Goal: Task Accomplishment & Management: Use online tool/utility

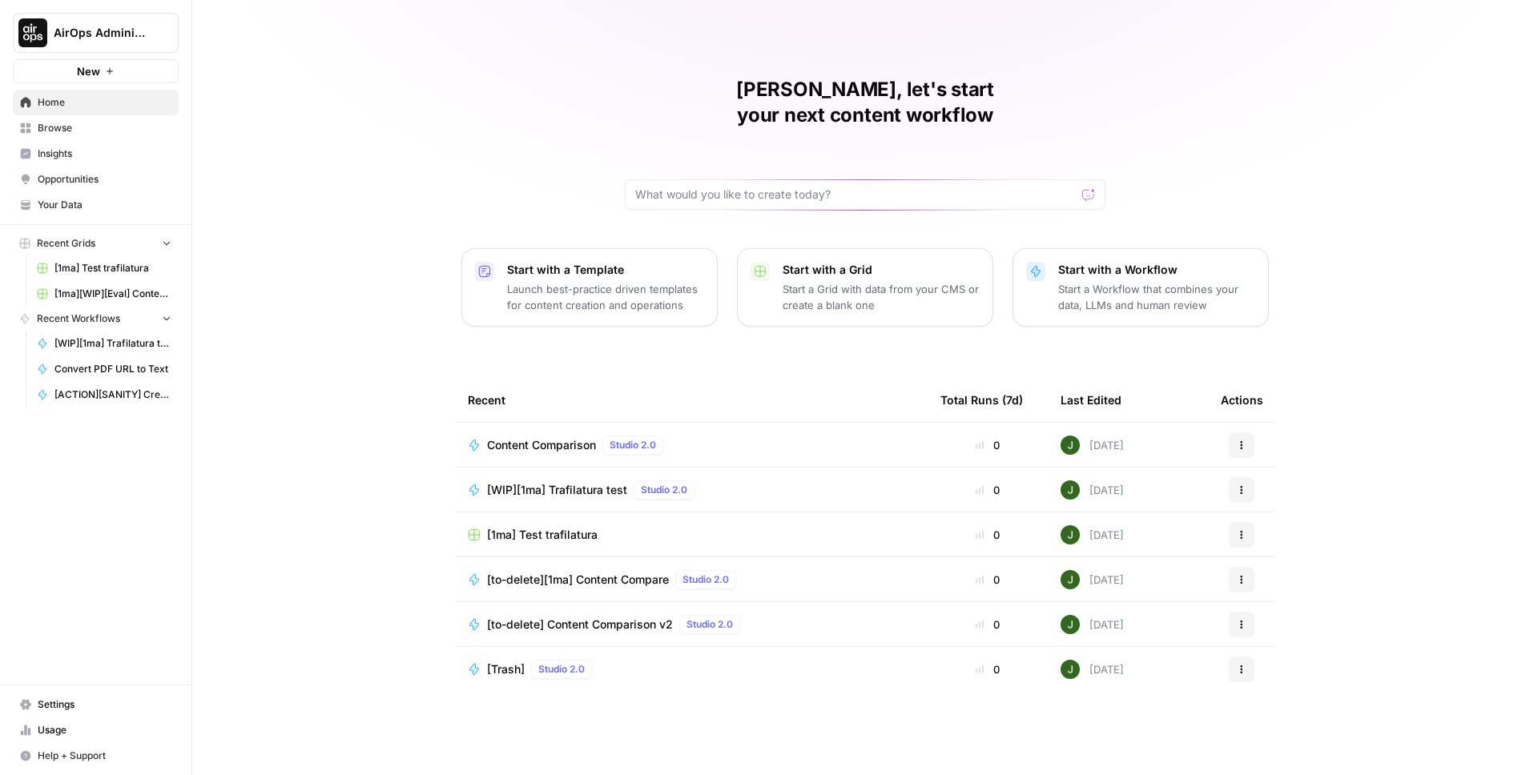
click at [102, 37] on span "AirOps Administrative" at bounding box center [102, 33] width 97 height 16
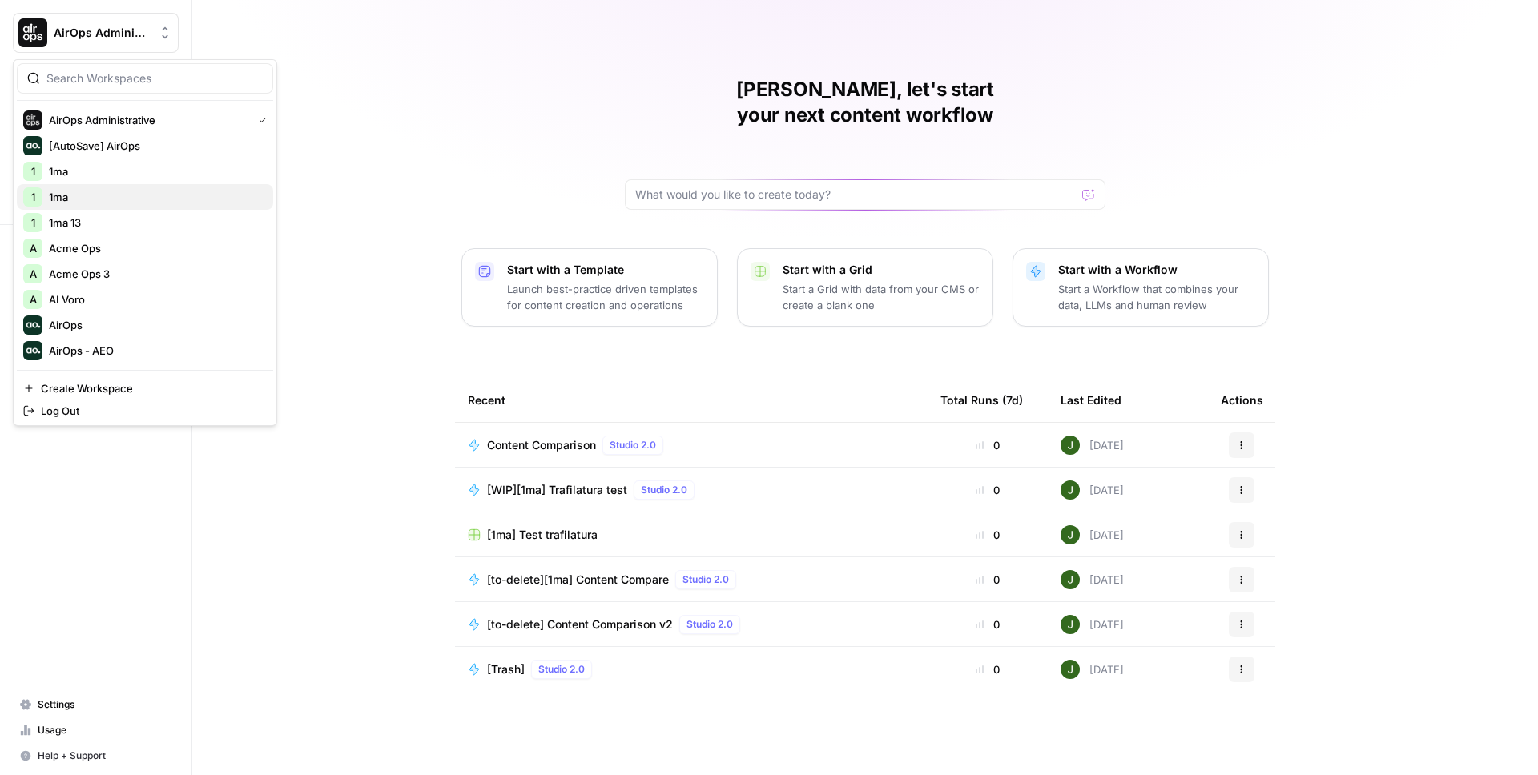
click at [93, 202] on span "1ma" at bounding box center [154, 197] width 211 height 16
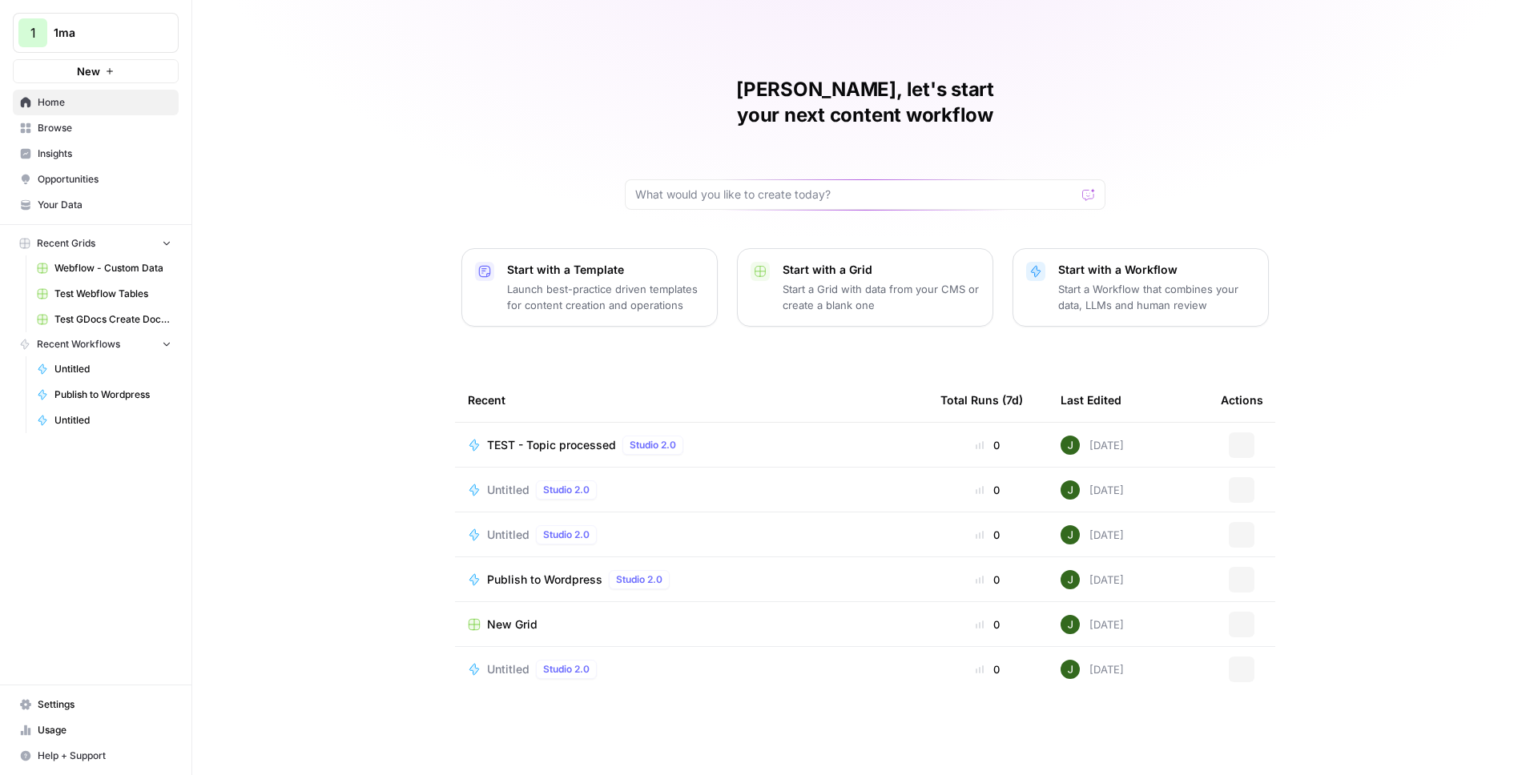
click at [110, 126] on span "Browse" at bounding box center [105, 128] width 134 height 14
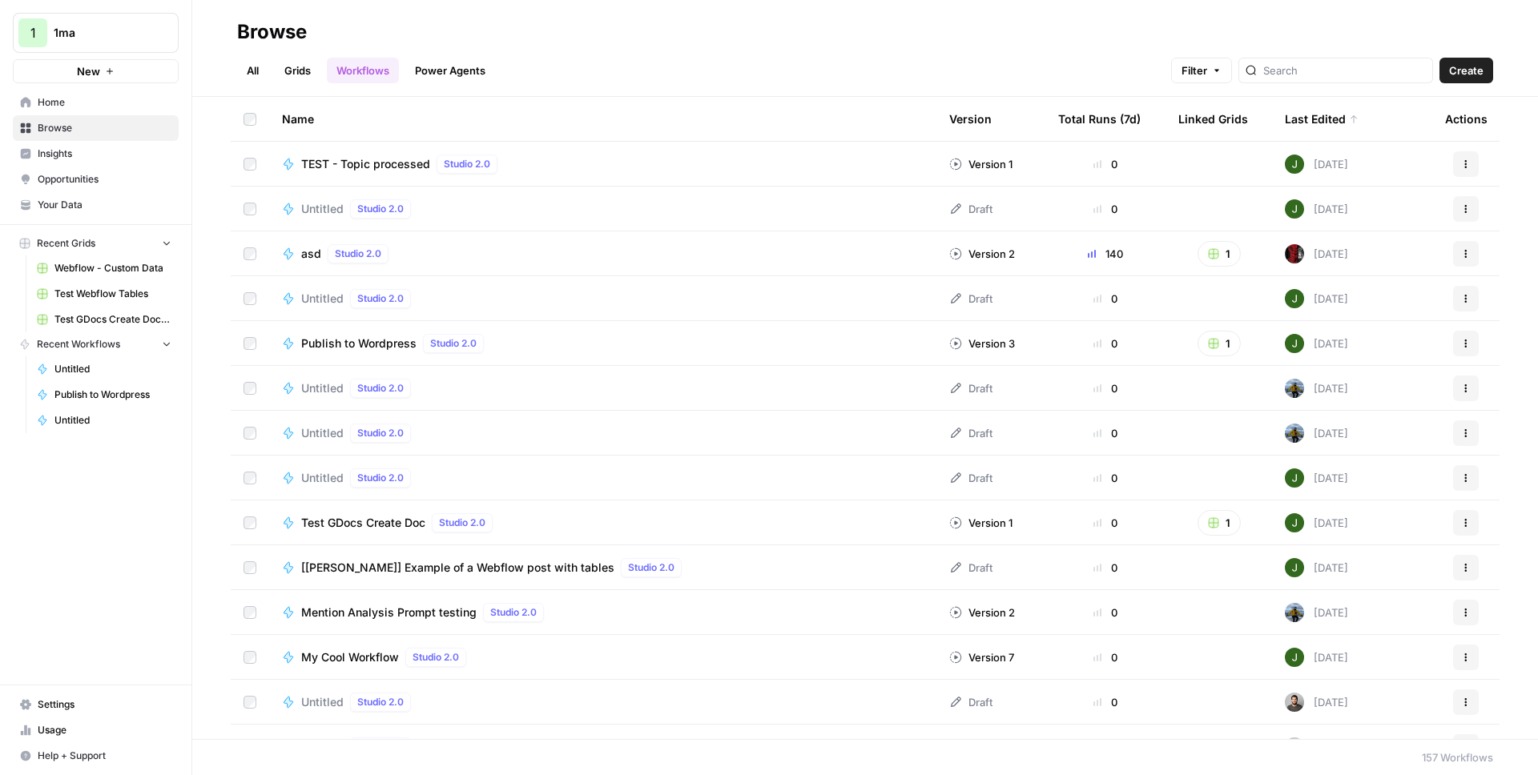
click at [324, 206] on span "Untitled" at bounding box center [322, 209] width 42 height 16
click at [322, 294] on span "Untitled" at bounding box center [322, 299] width 42 height 16
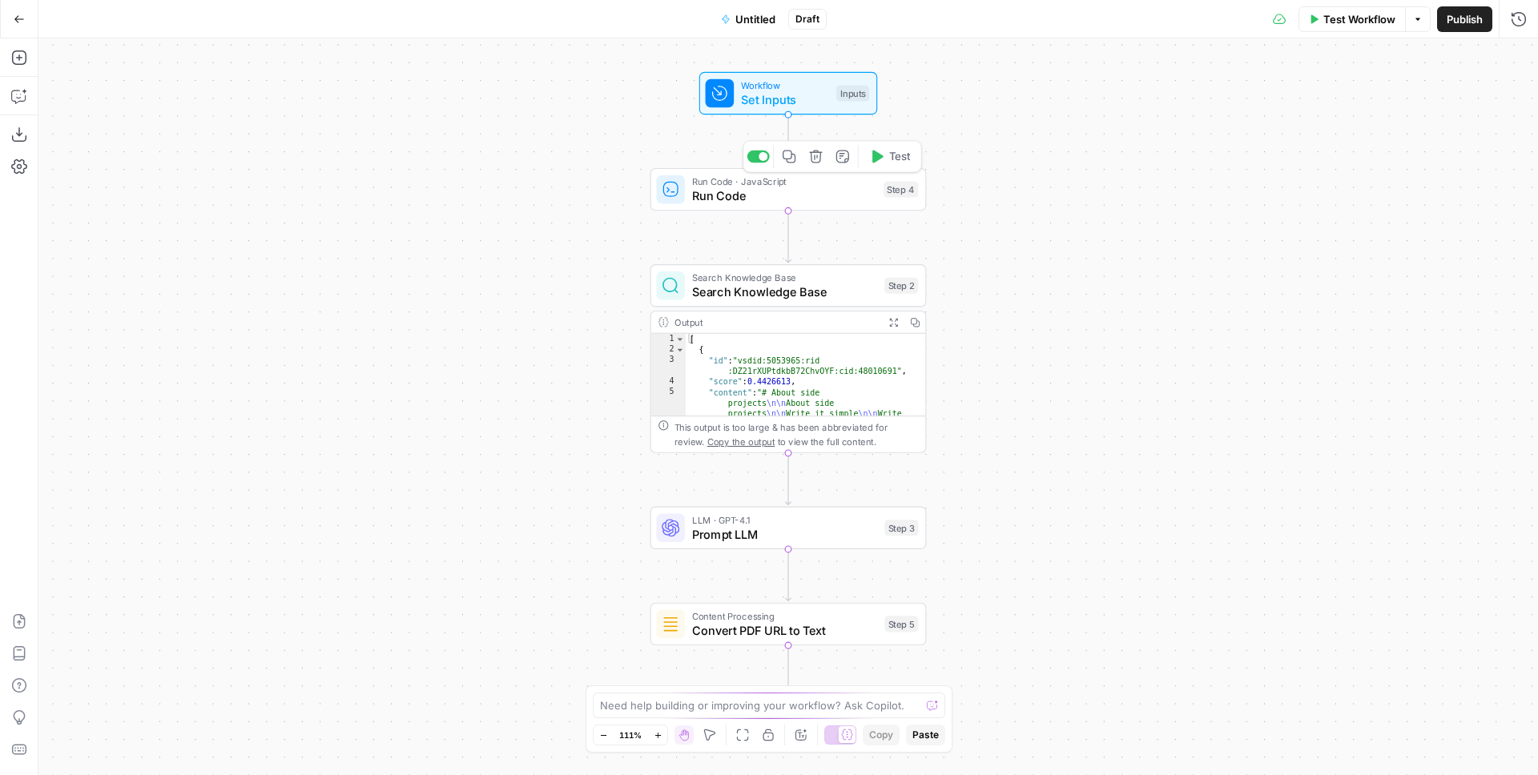
click at [822, 154] on icon "button" at bounding box center [816, 157] width 14 height 14
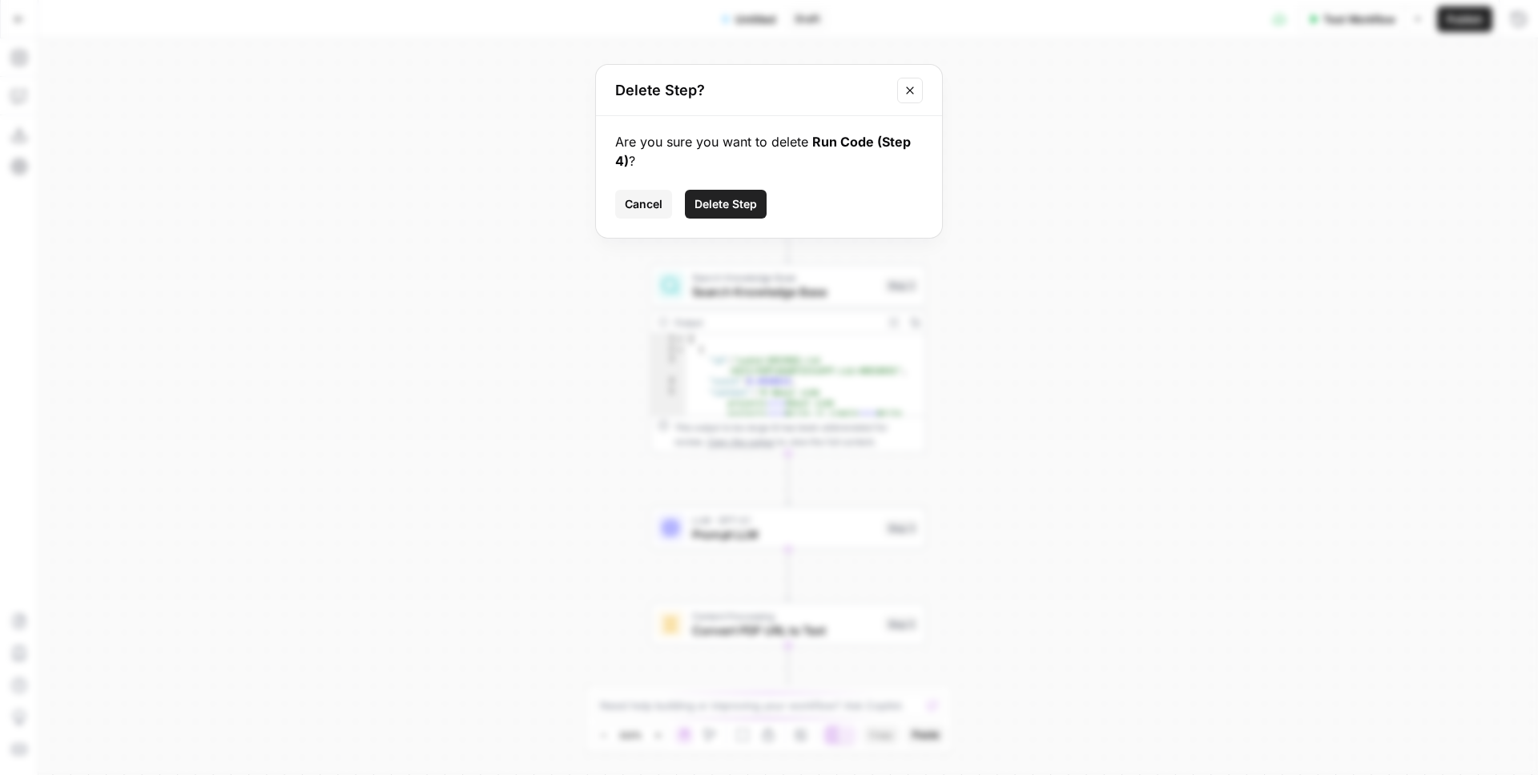
click at [718, 207] on span "Delete Step" at bounding box center [725, 204] width 62 height 16
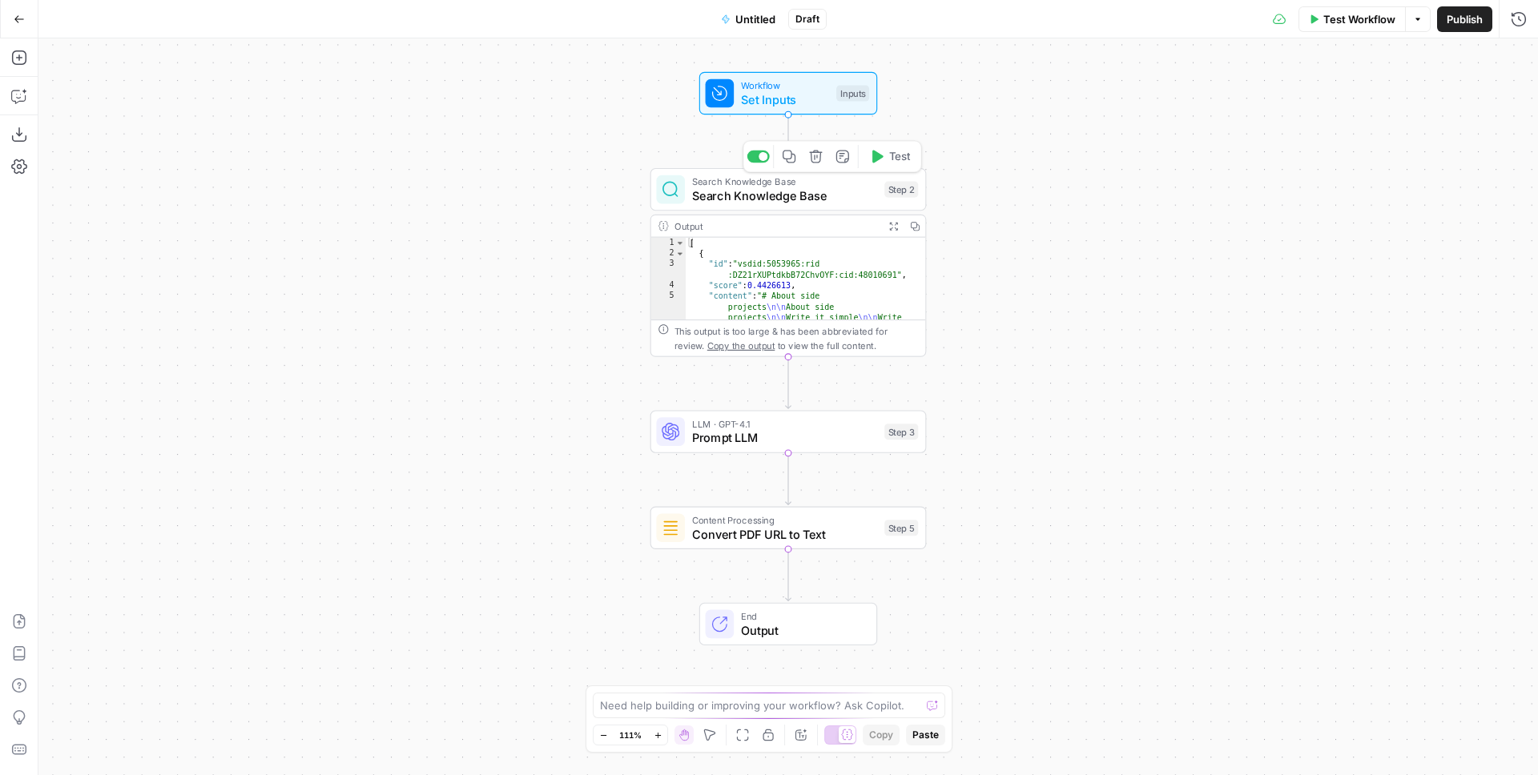
click at [810, 159] on icon "button" at bounding box center [816, 157] width 14 height 14
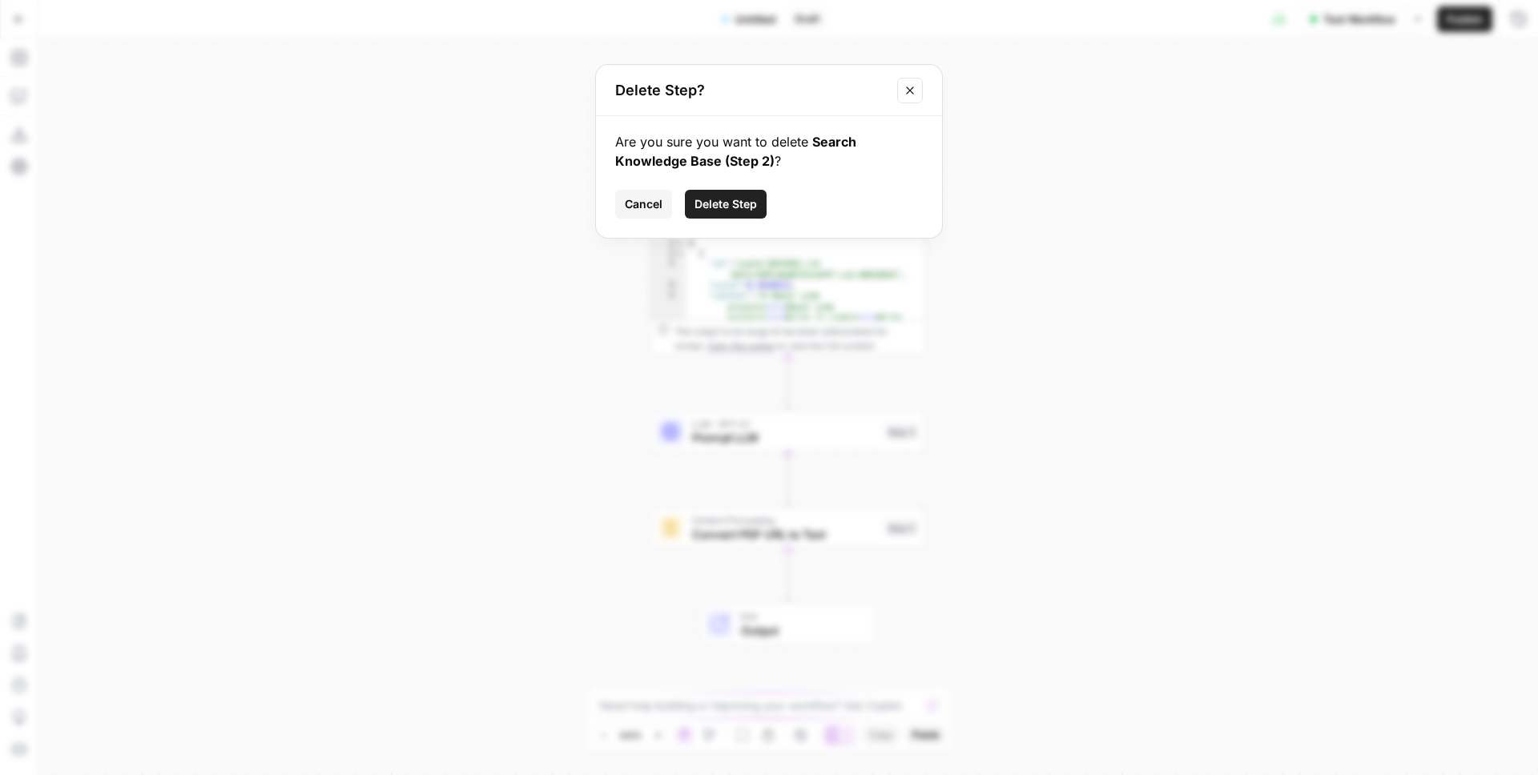
click at [733, 203] on span "Delete Step" at bounding box center [725, 204] width 62 height 16
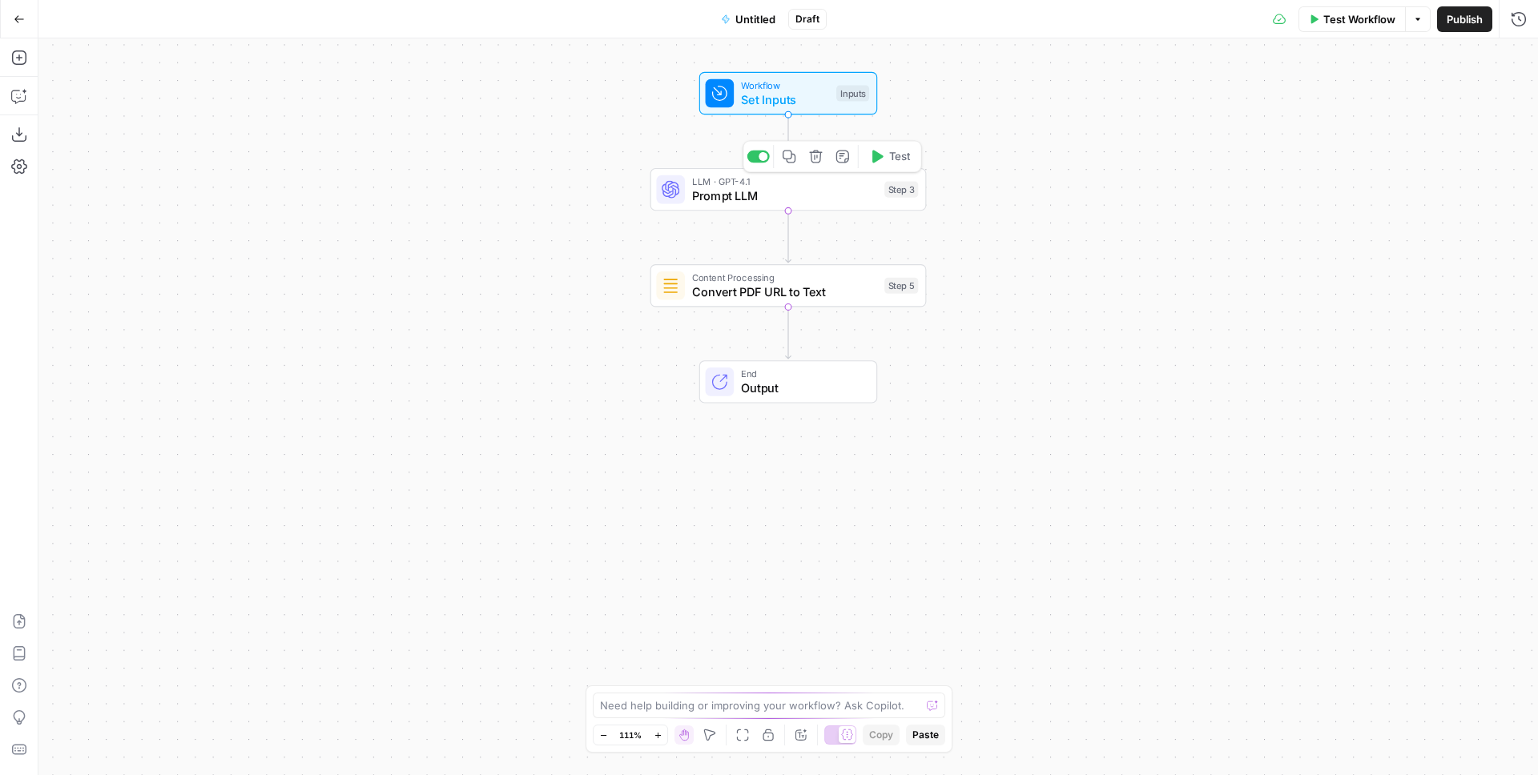
click at [809, 160] on icon "button" at bounding box center [816, 157] width 14 height 14
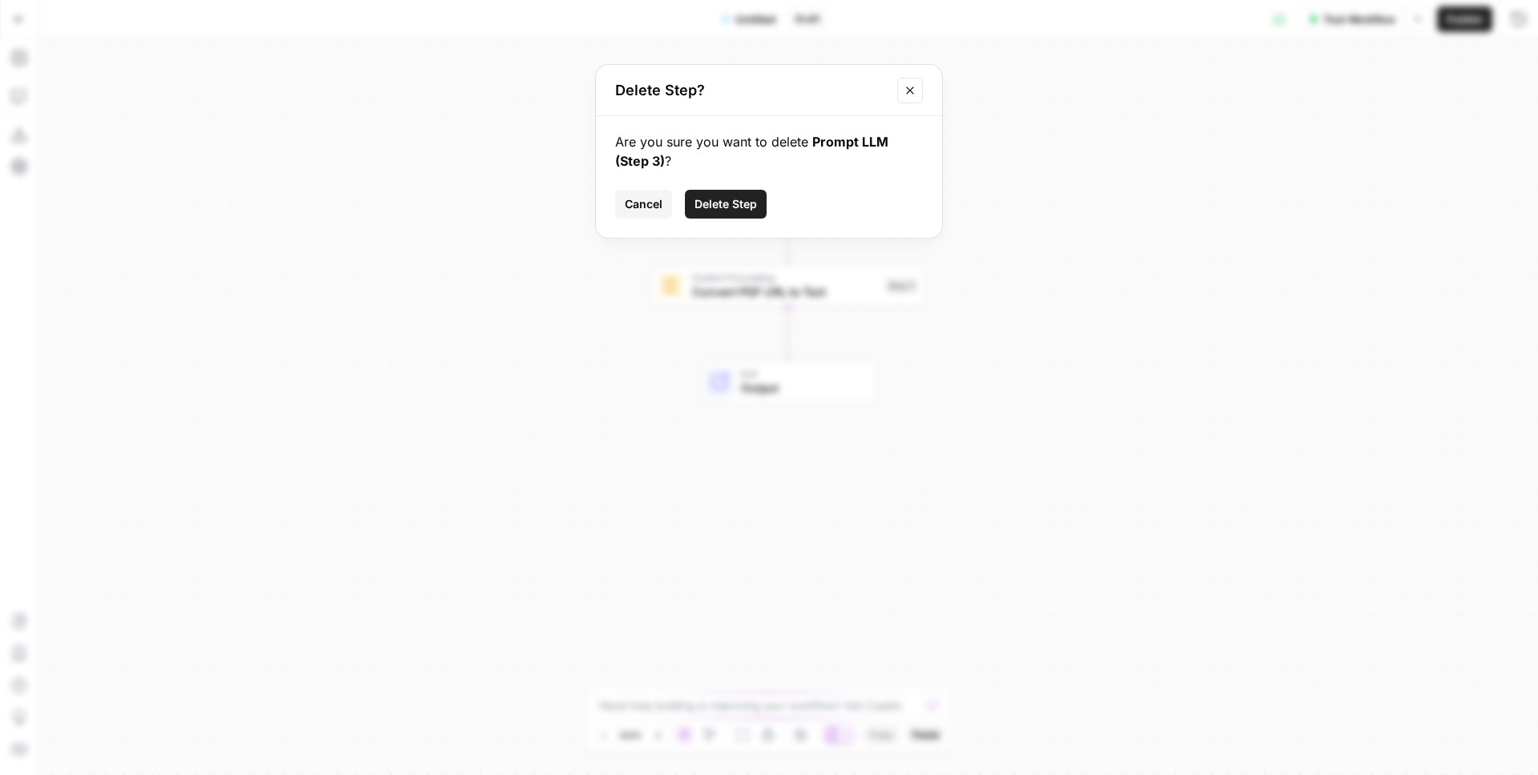
click at [730, 210] on span "Delete Step" at bounding box center [725, 204] width 62 height 16
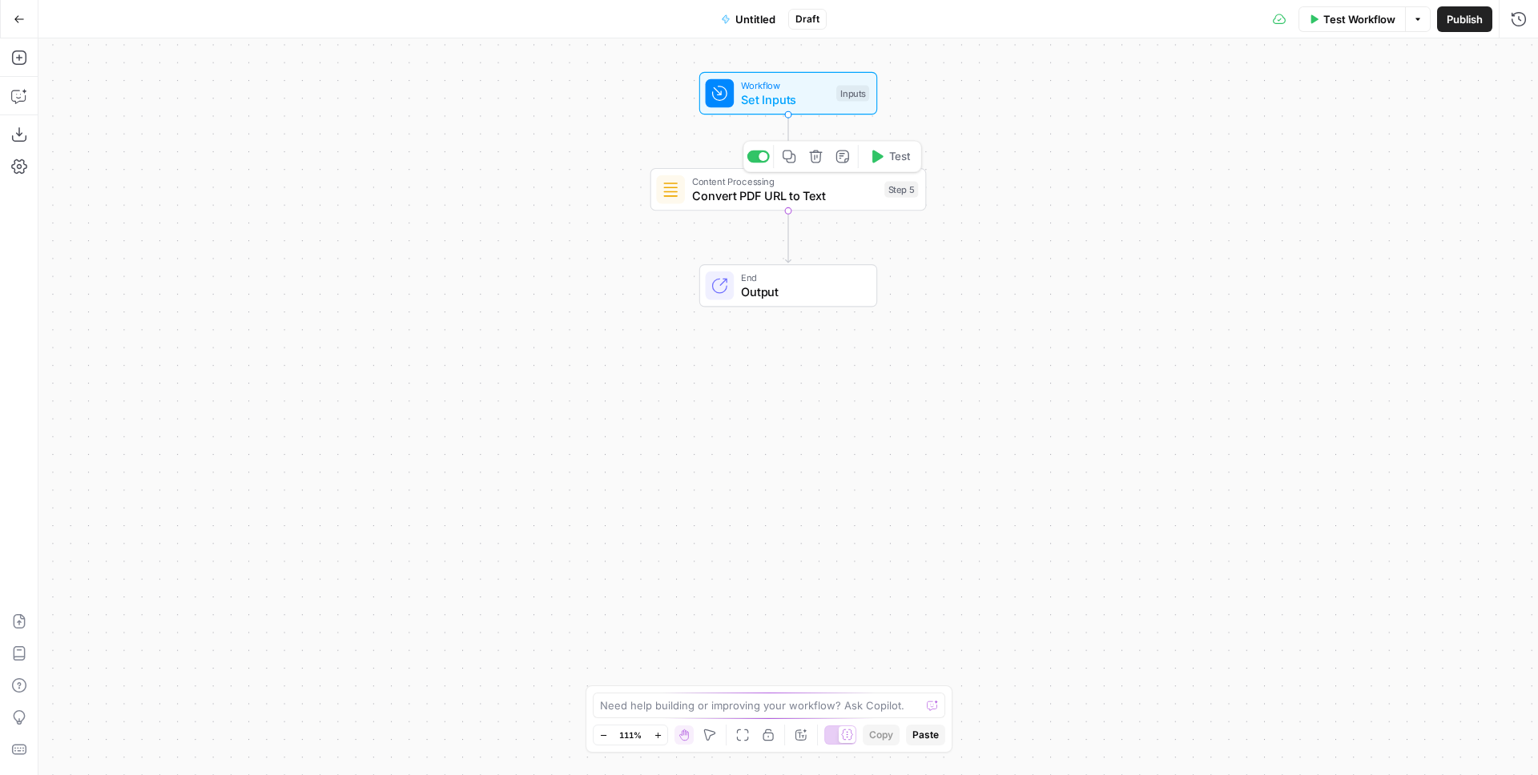
click at [815, 155] on icon "button" at bounding box center [816, 157] width 14 height 14
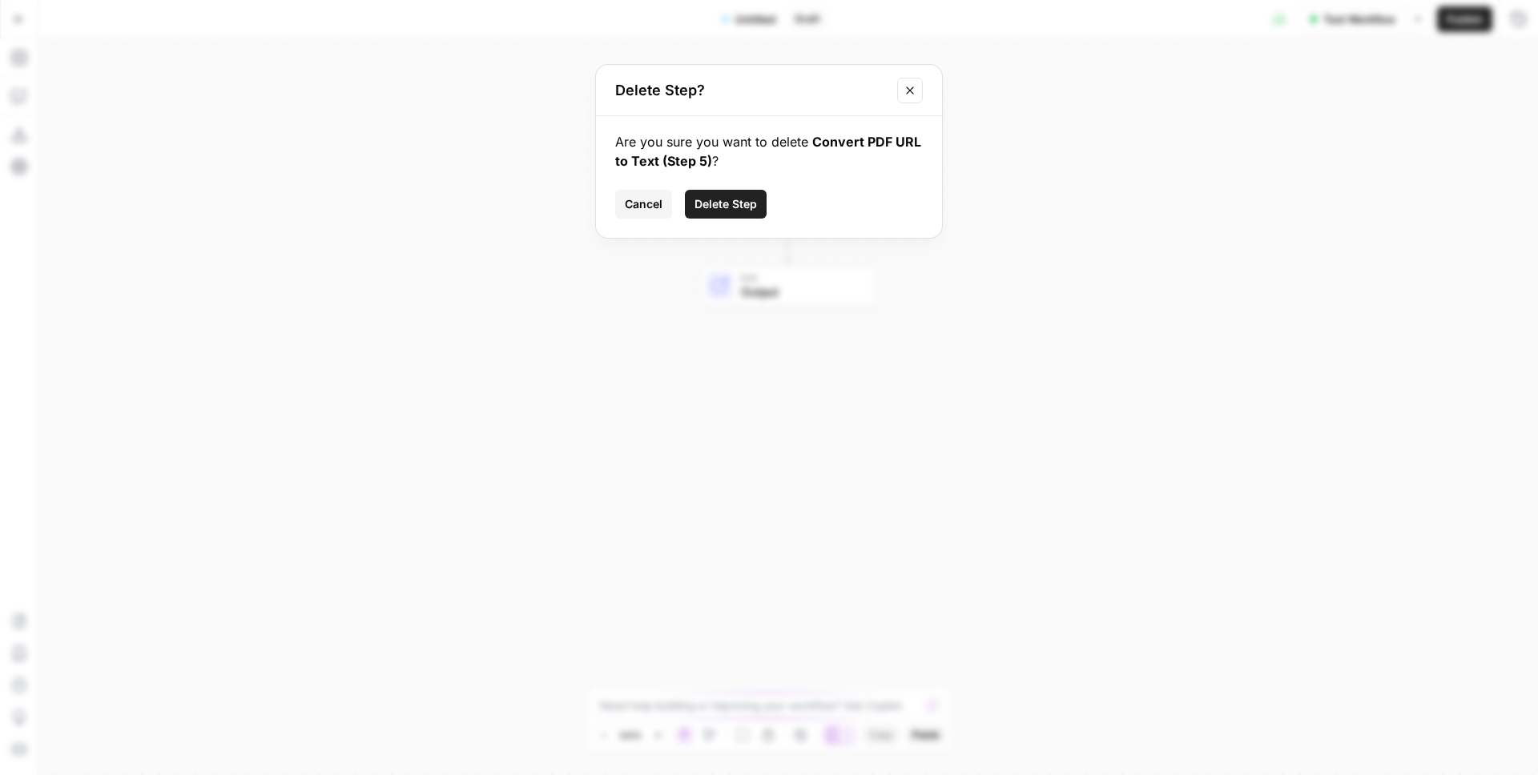
click at [738, 203] on span "Delete Step" at bounding box center [725, 204] width 62 height 16
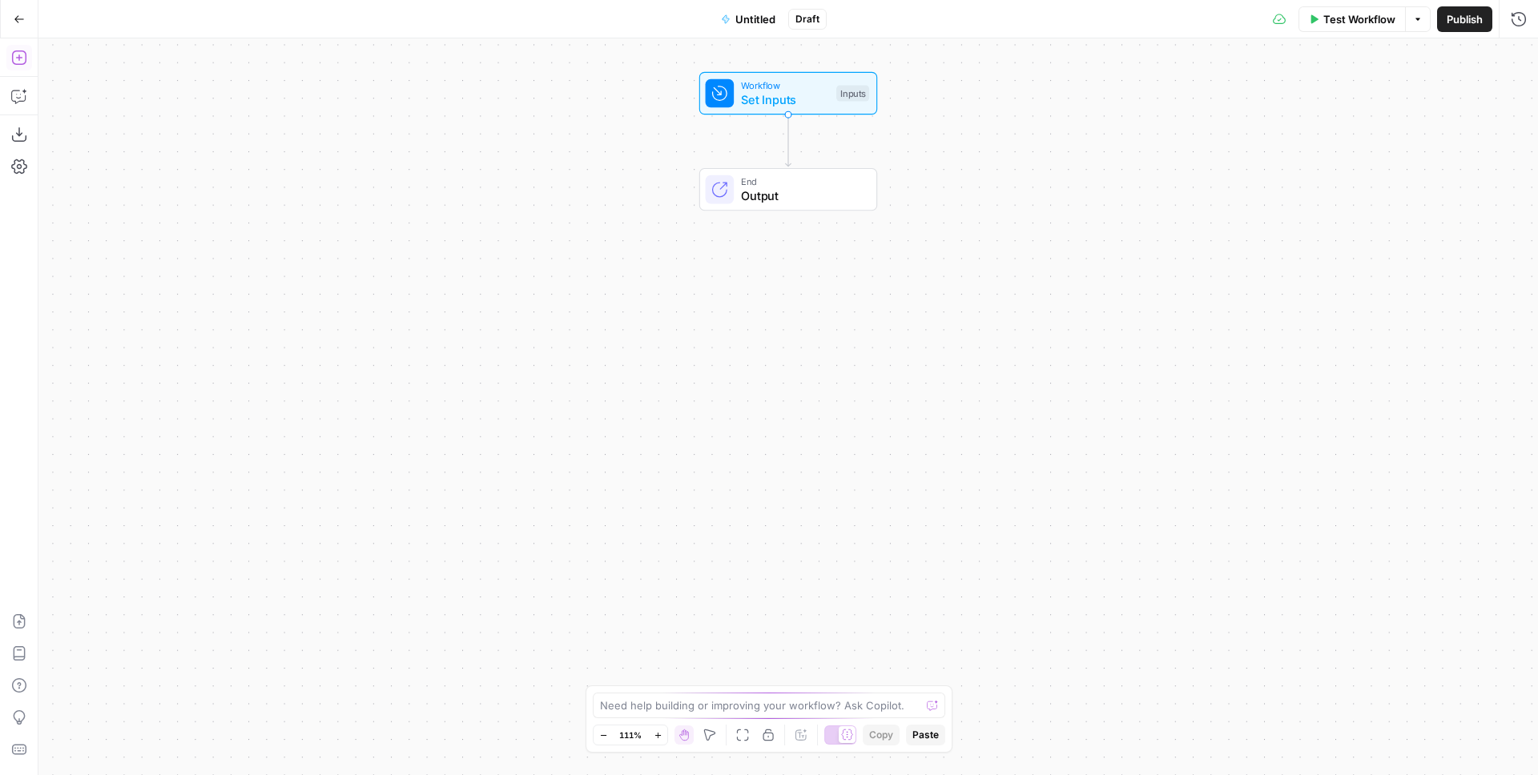
click at [14, 58] on icon "button" at bounding box center [19, 58] width 16 height 16
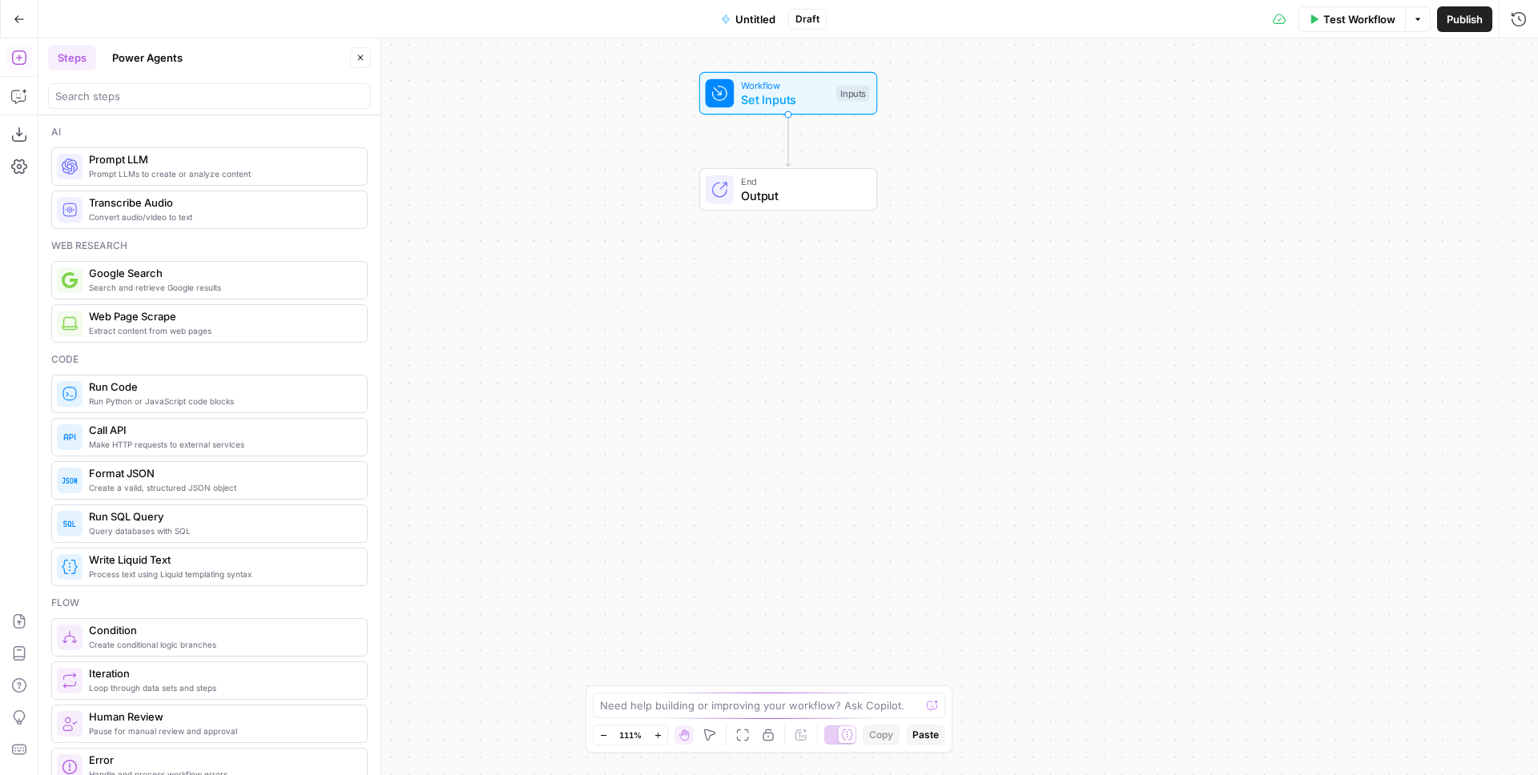
click at [118, 111] on header "Steps Power Agents Close" at bounding box center [209, 76] width 342 height 77
click at [119, 103] on input "search" at bounding box center [209, 96] width 308 height 16
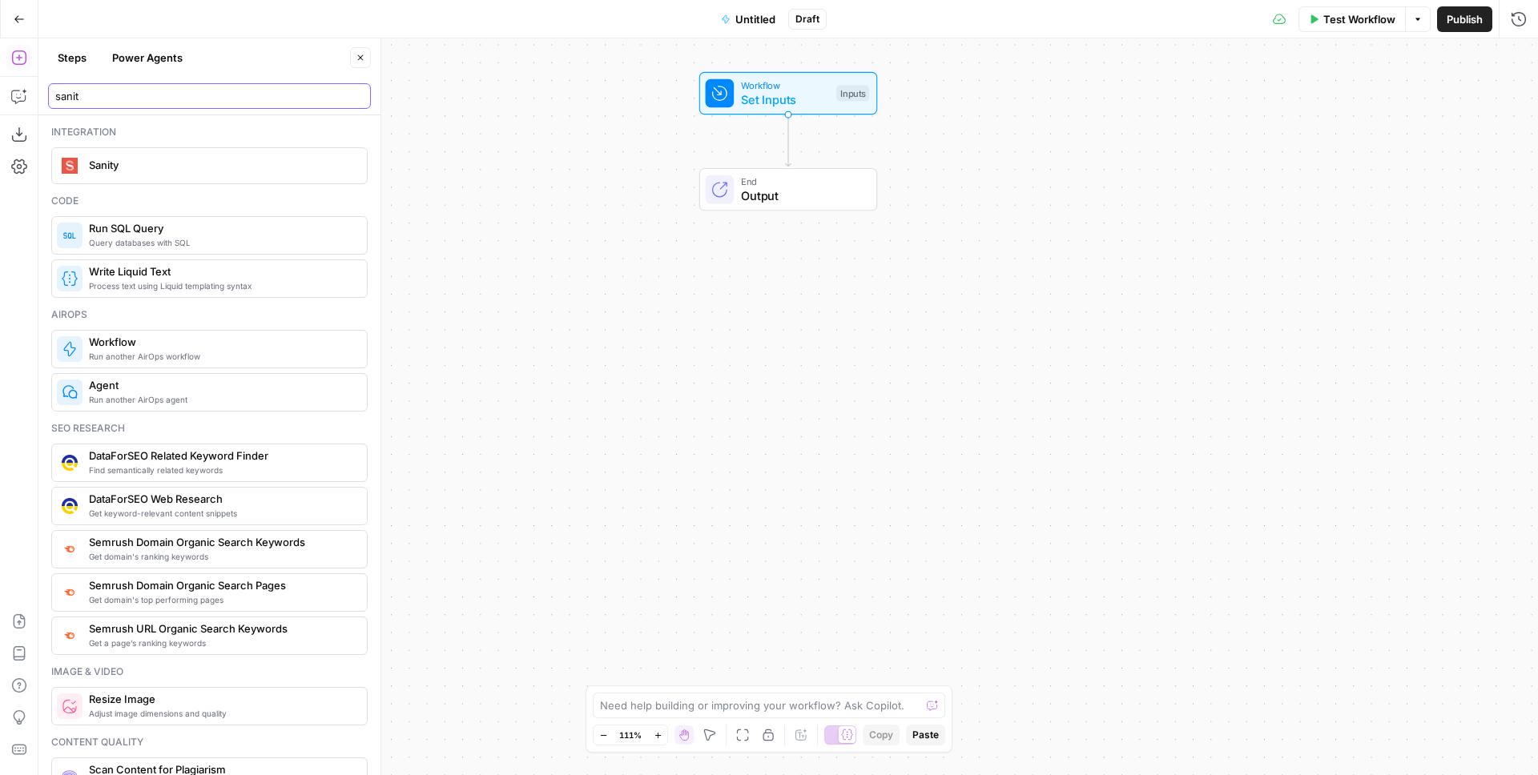
type input "sanit"
click at [113, 164] on span "Sanity" at bounding box center [221, 165] width 265 height 16
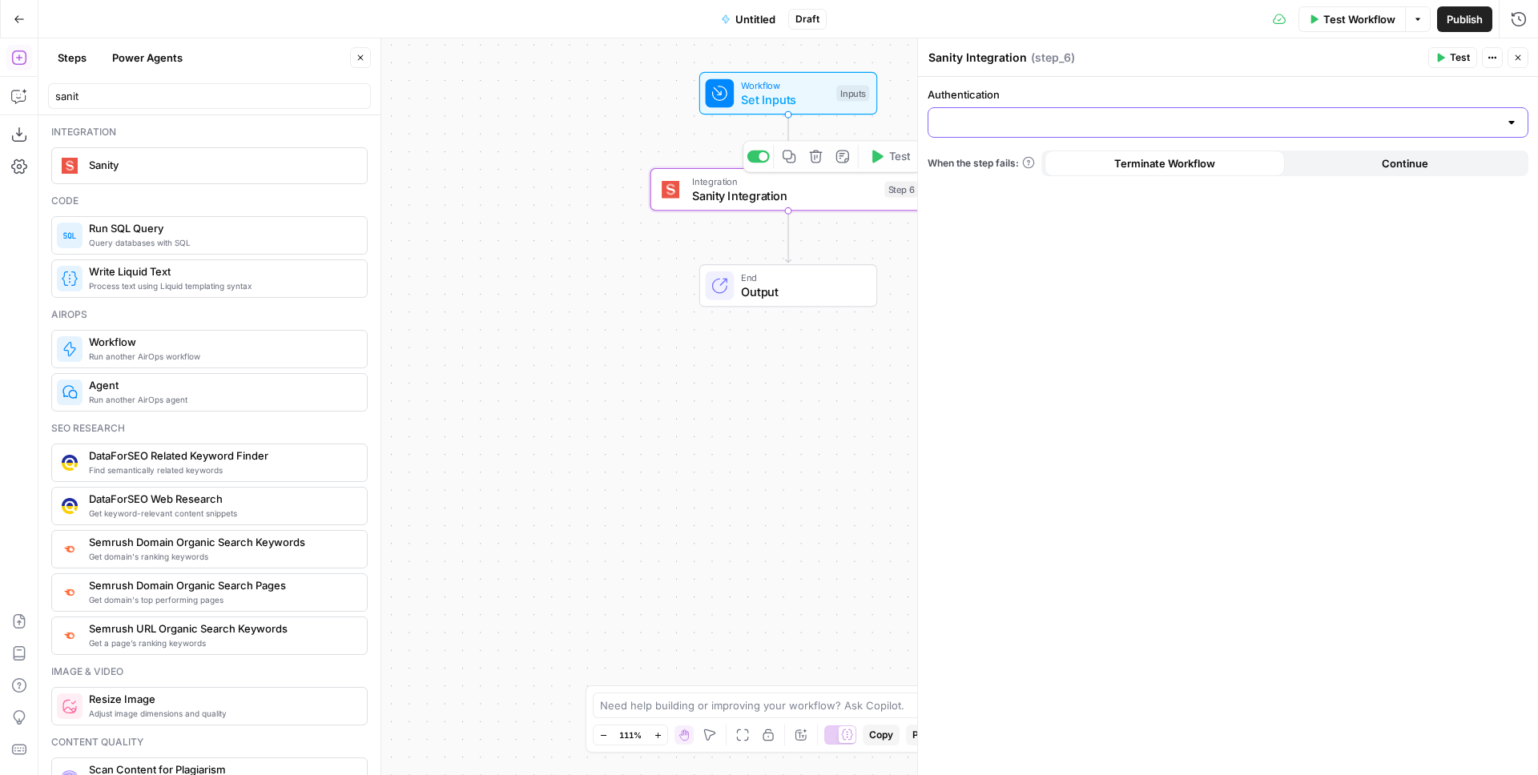
click at [1024, 115] on input "Authentication" at bounding box center [1218, 123] width 561 height 16
click at [1013, 155] on span "Sanity 1" at bounding box center [1224, 163] width 567 height 16
type input "Sanity 1"
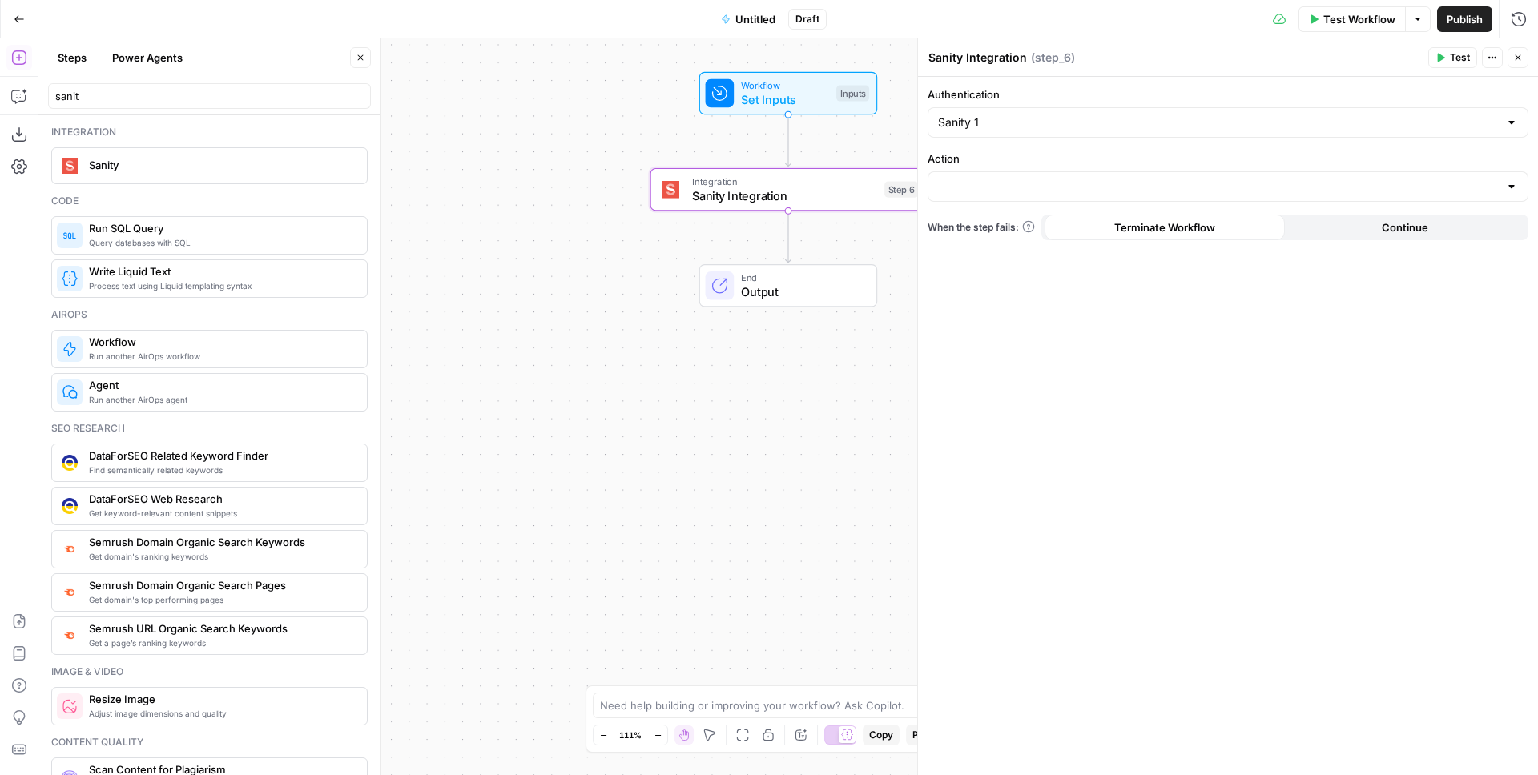
click at [1009, 176] on div at bounding box center [1227, 186] width 601 height 30
click at [1003, 233] on span "List Resources" at bounding box center [1224, 227] width 567 height 16
type input "List Resources"
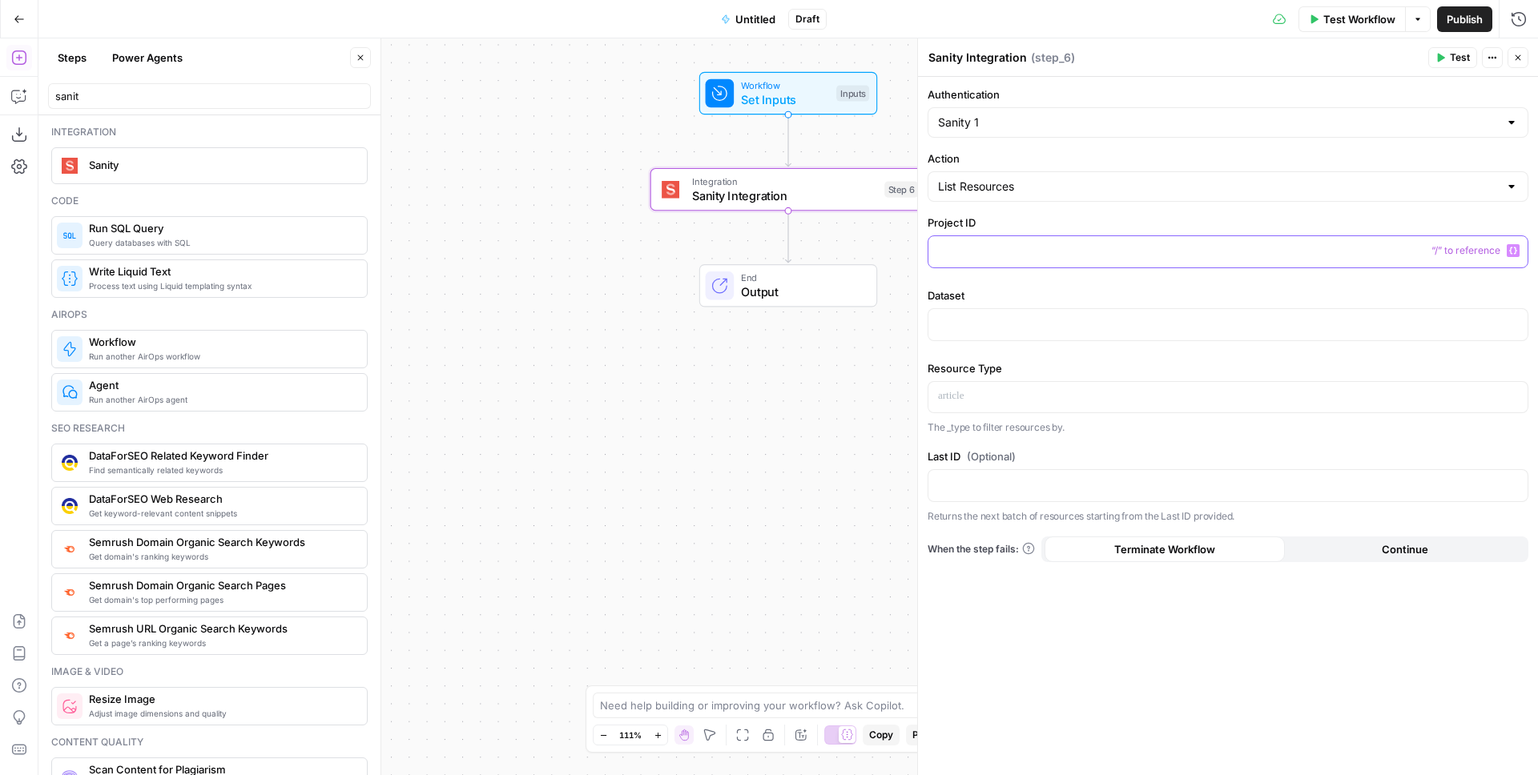
click at [1005, 243] on p at bounding box center [1228, 251] width 580 height 16
click at [954, 329] on p at bounding box center [1228, 324] width 580 height 16
click at [975, 398] on p at bounding box center [1228, 396] width 580 height 16
click at [1465, 48] on button "Test" at bounding box center [1452, 57] width 49 height 21
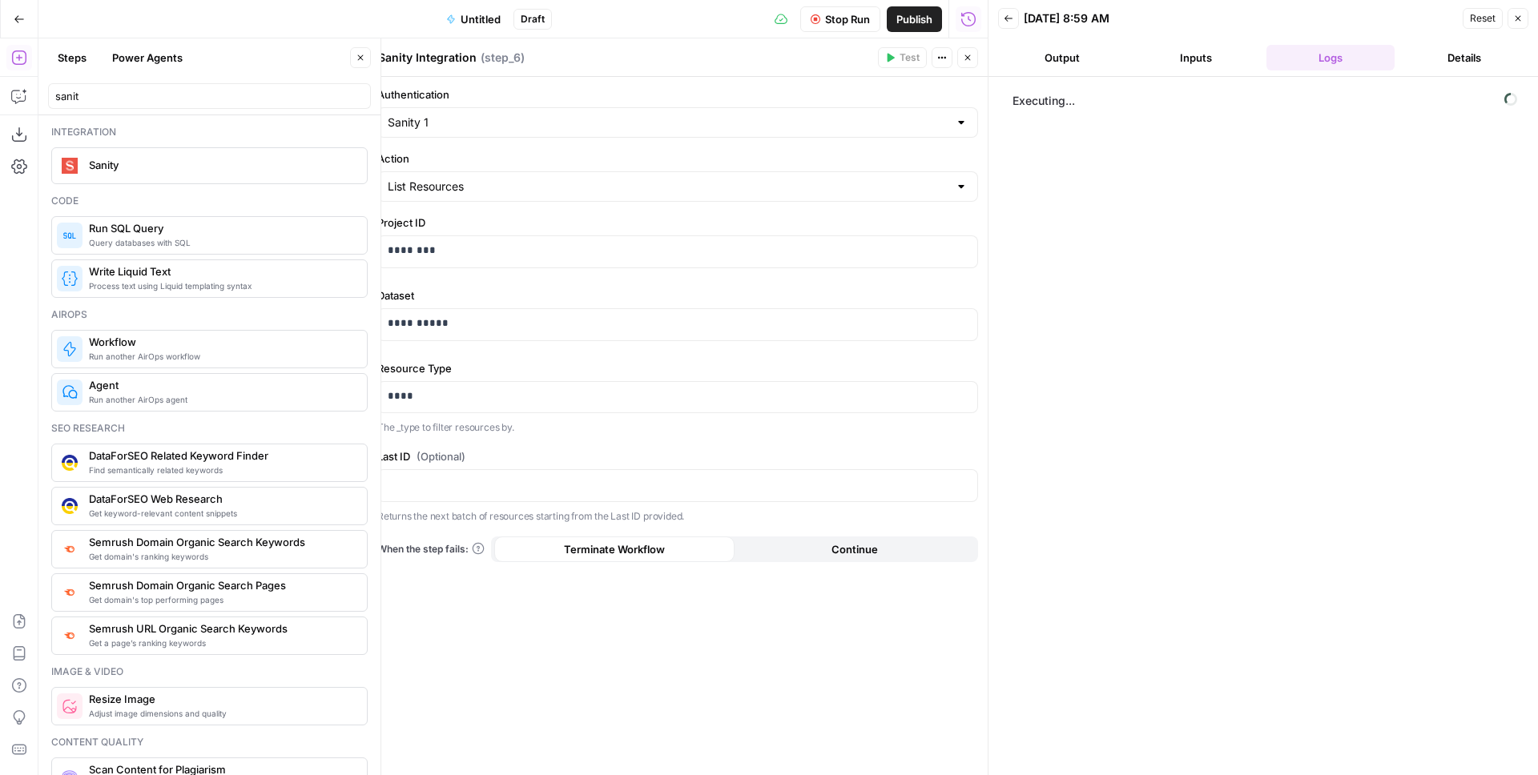
click at [545, 166] on div "Action List Resources" at bounding box center [677, 176] width 601 height 51
click at [364, 58] on div at bounding box center [368, 406] width 16 height 737
click at [356, 54] on icon "button" at bounding box center [361, 58] width 10 height 10
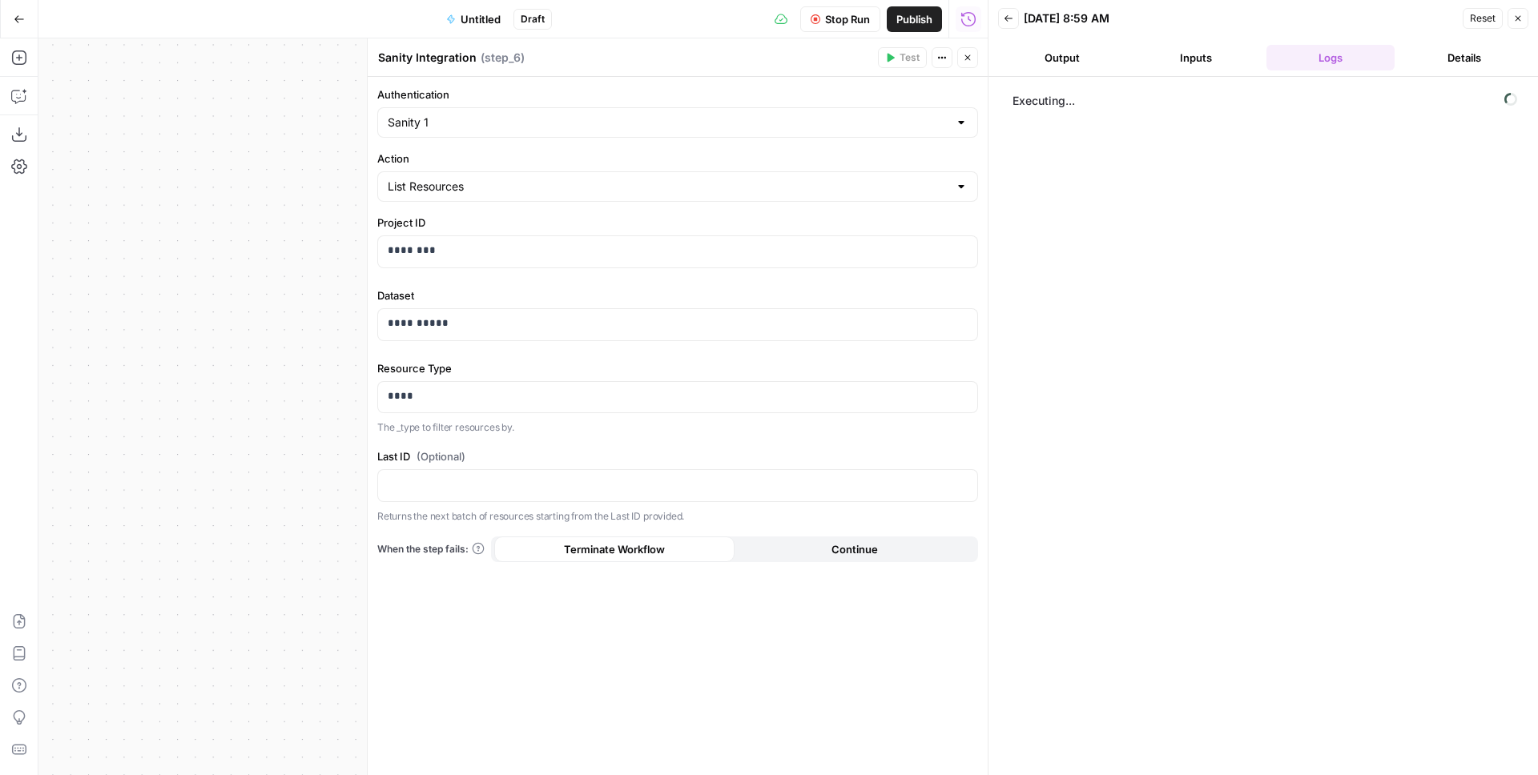
drag, startPoint x: 298, startPoint y: 187, endPoint x: 101, endPoint y: 204, distance: 197.8
click at [110, 204] on div "Workflow Set Inputs Inputs Integration Sanity Integration Step 6 End Output" at bounding box center [512, 406] width 949 height 737
drag, startPoint x: 223, startPoint y: 167, endPoint x: 0, endPoint y: 154, distance: 223.1
click at [0, 155] on div "Add Steps Copilot Download as JSON Settings Import JSON AirOps Academy Help Giv…" at bounding box center [493, 406] width 987 height 737
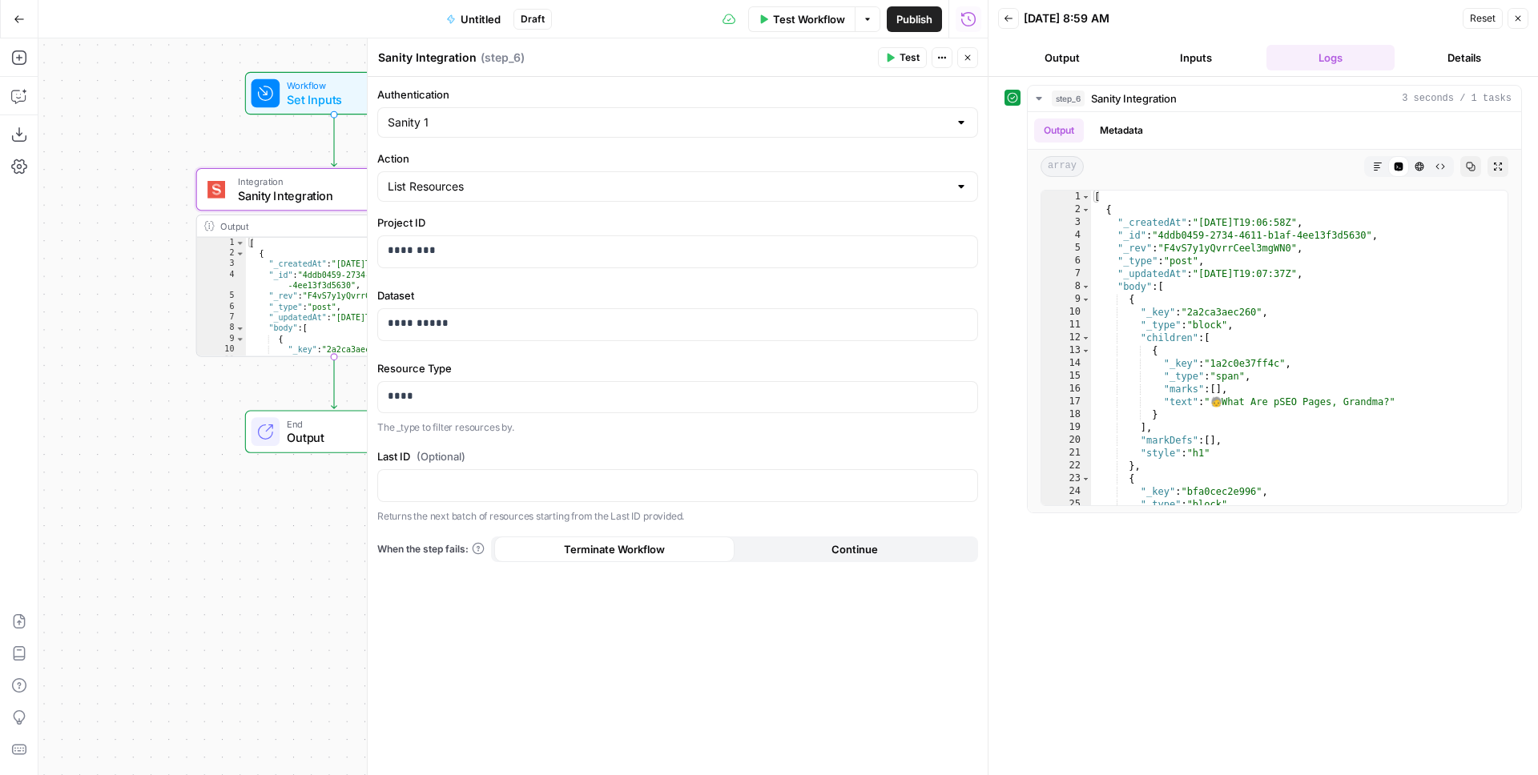
drag, startPoint x: 199, startPoint y: 120, endPoint x: 156, endPoint y: 115, distance: 43.5
click at [156, 115] on div "Workflow Set Inputs Inputs Integration Sanity Integration Step 6 Output Expand …" at bounding box center [512, 406] width 949 height 737
click at [23, 55] on icon "button" at bounding box center [19, 58] width 16 height 16
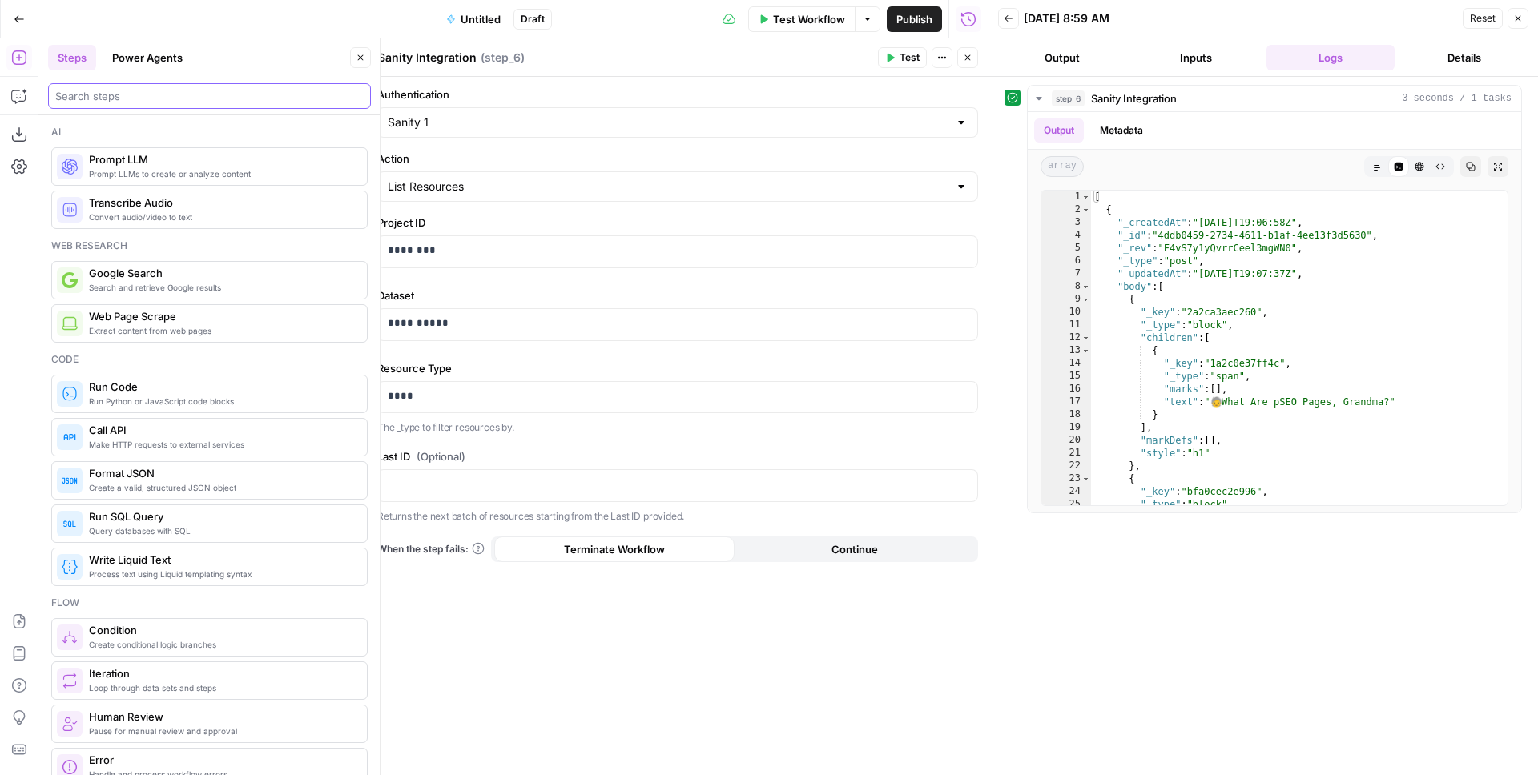
click at [133, 88] on input "search" at bounding box center [209, 96] width 308 height 16
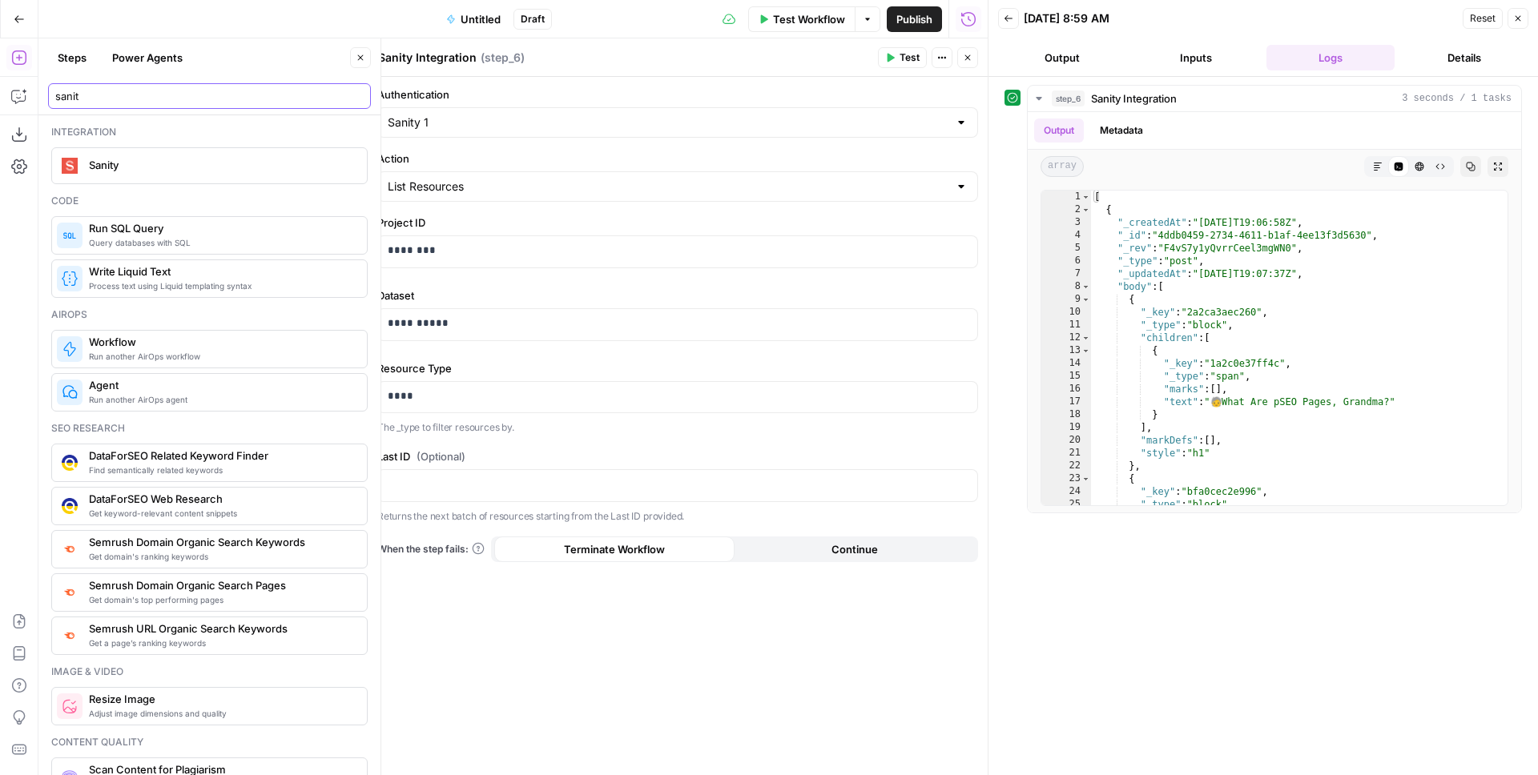
type input "sanit"
drag, startPoint x: 138, startPoint y: 175, endPoint x: 191, endPoint y: 163, distance: 54.2
click at [138, 175] on div "Sanity" at bounding box center [209, 166] width 304 height 26
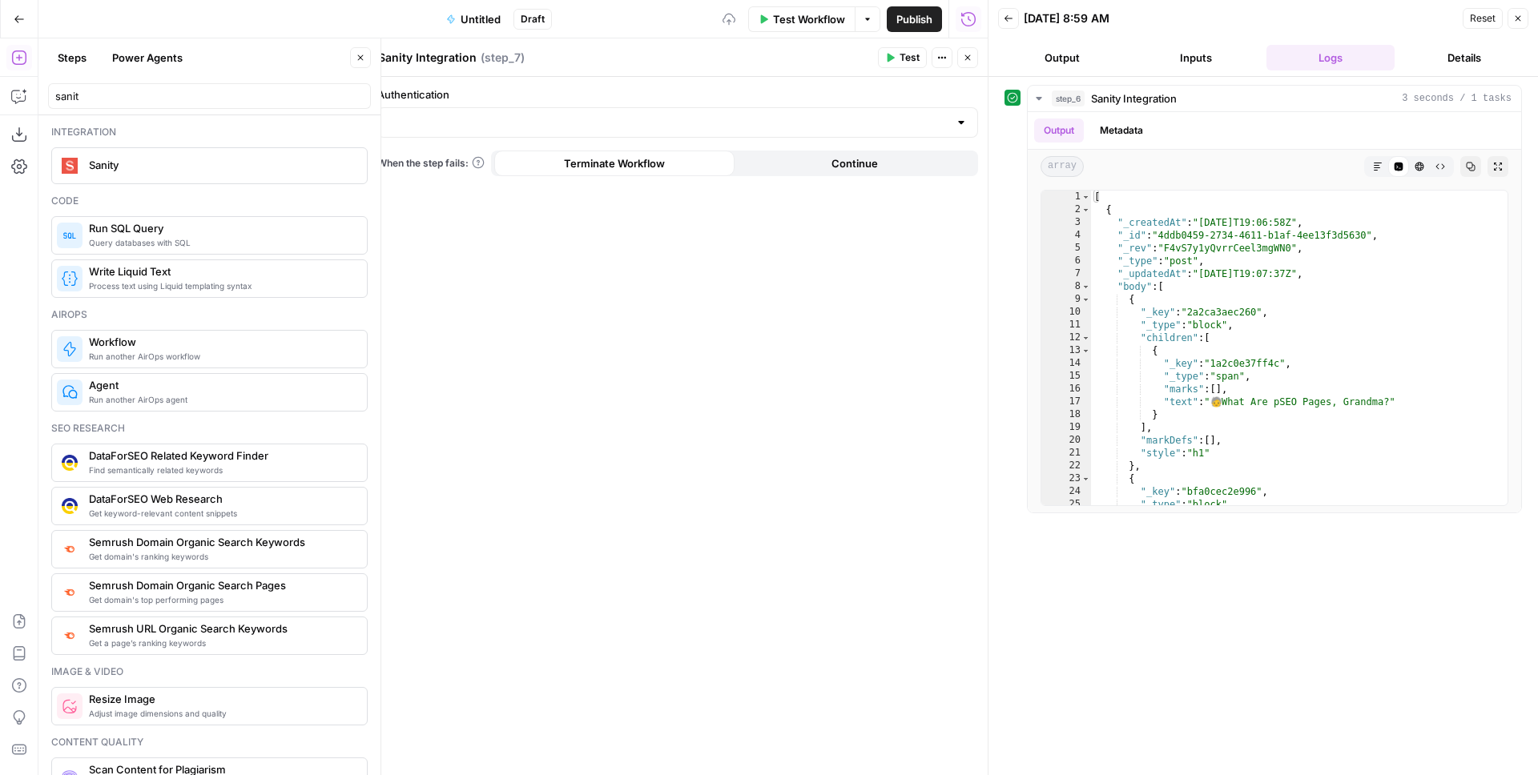
drag, startPoint x: 356, startPoint y: 55, endPoint x: 355, endPoint y: 70, distance: 14.5
click at [357, 55] on icon "button" at bounding box center [361, 58] width 10 height 10
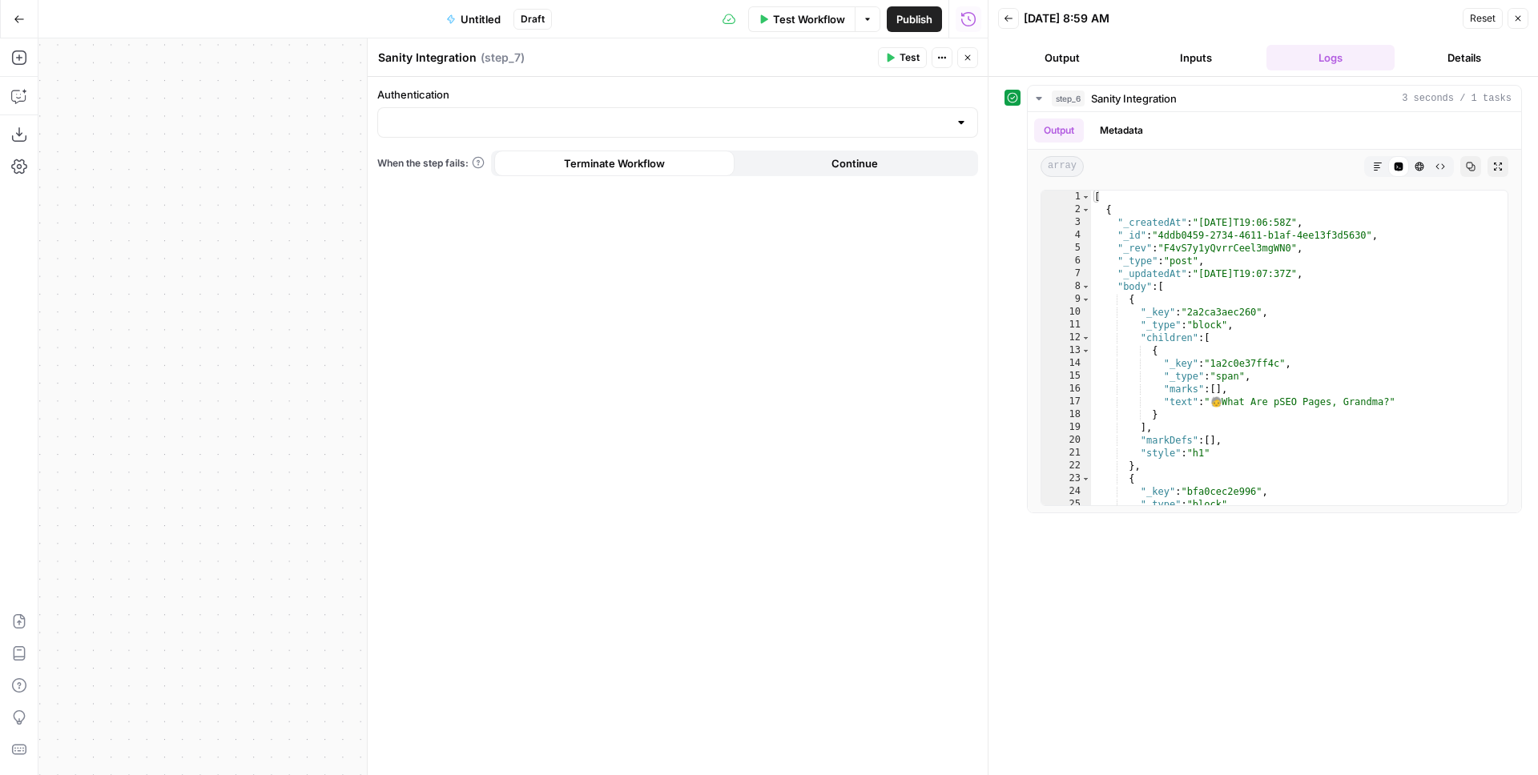
drag, startPoint x: 255, startPoint y: 179, endPoint x: 154, endPoint y: 137, distance: 109.2
click at [151, 140] on div "Workflow Set Inputs Inputs Integration Sanity Integration Step 6 Output Expand …" at bounding box center [512, 406] width 949 height 737
click at [536, 119] on input "Authentication" at bounding box center [668, 123] width 561 height 16
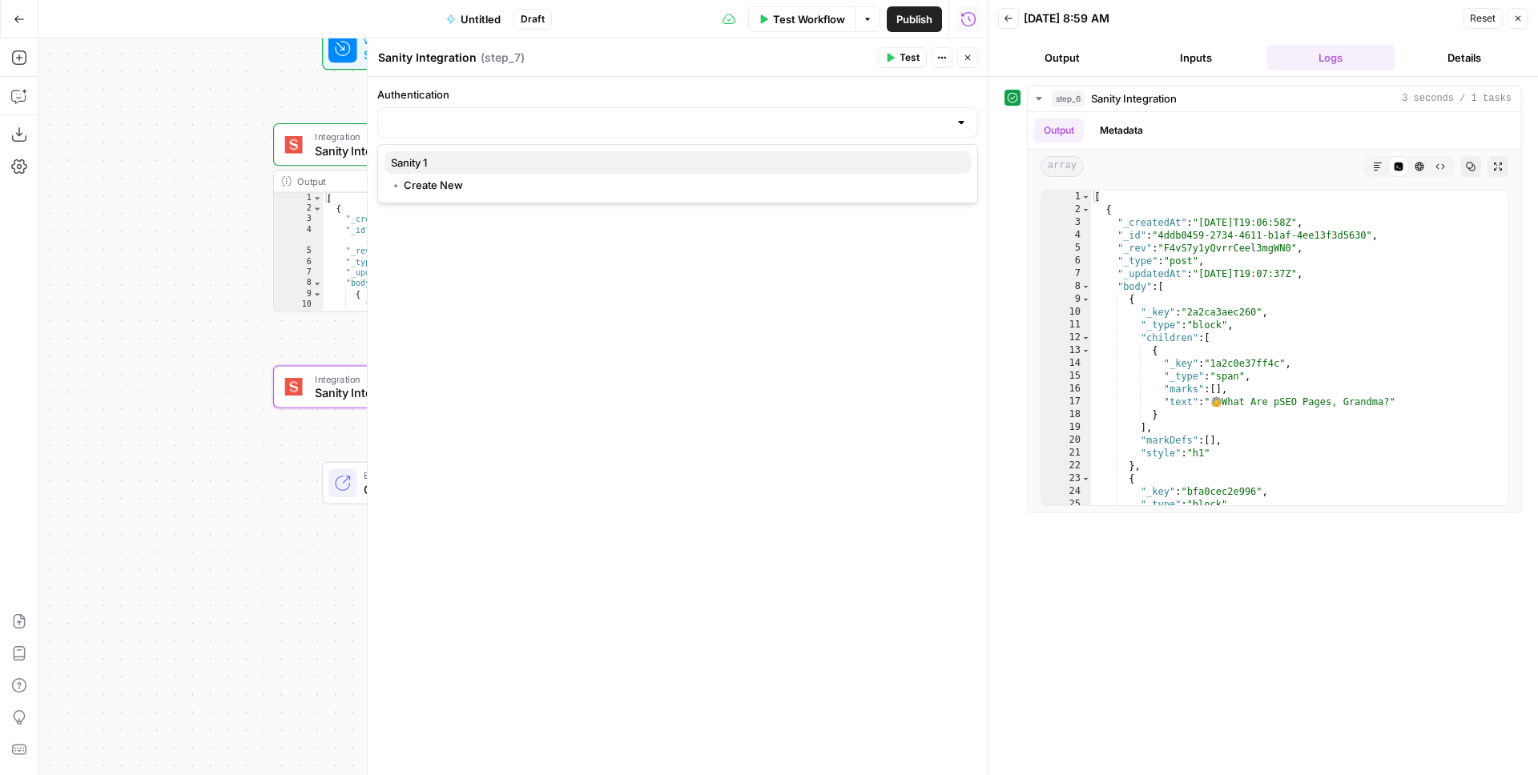
click at [459, 151] on button "Sanity 1" at bounding box center [677, 162] width 586 height 22
type input "Sanity 1"
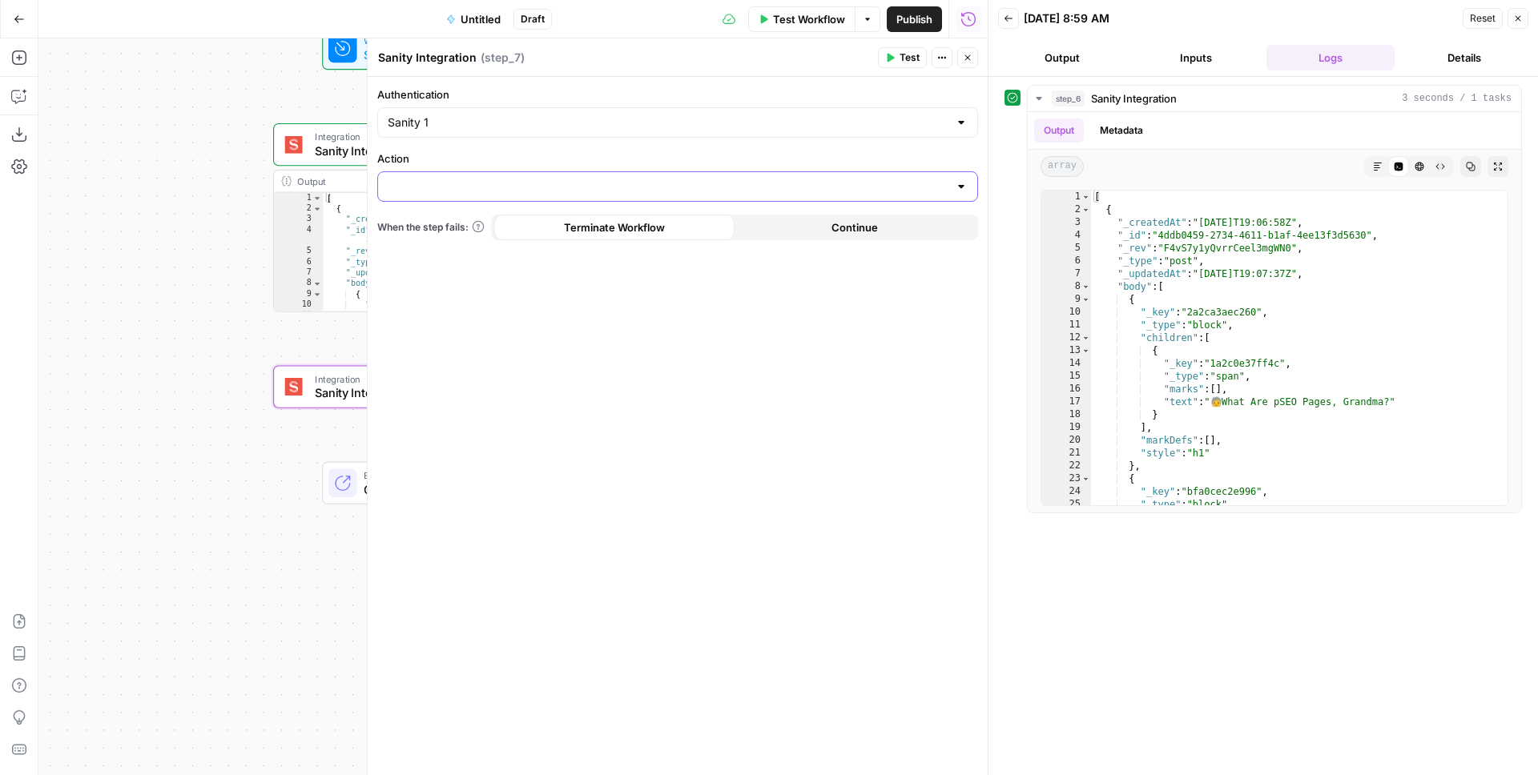
click at [453, 190] on input "Action" at bounding box center [668, 187] width 561 height 16
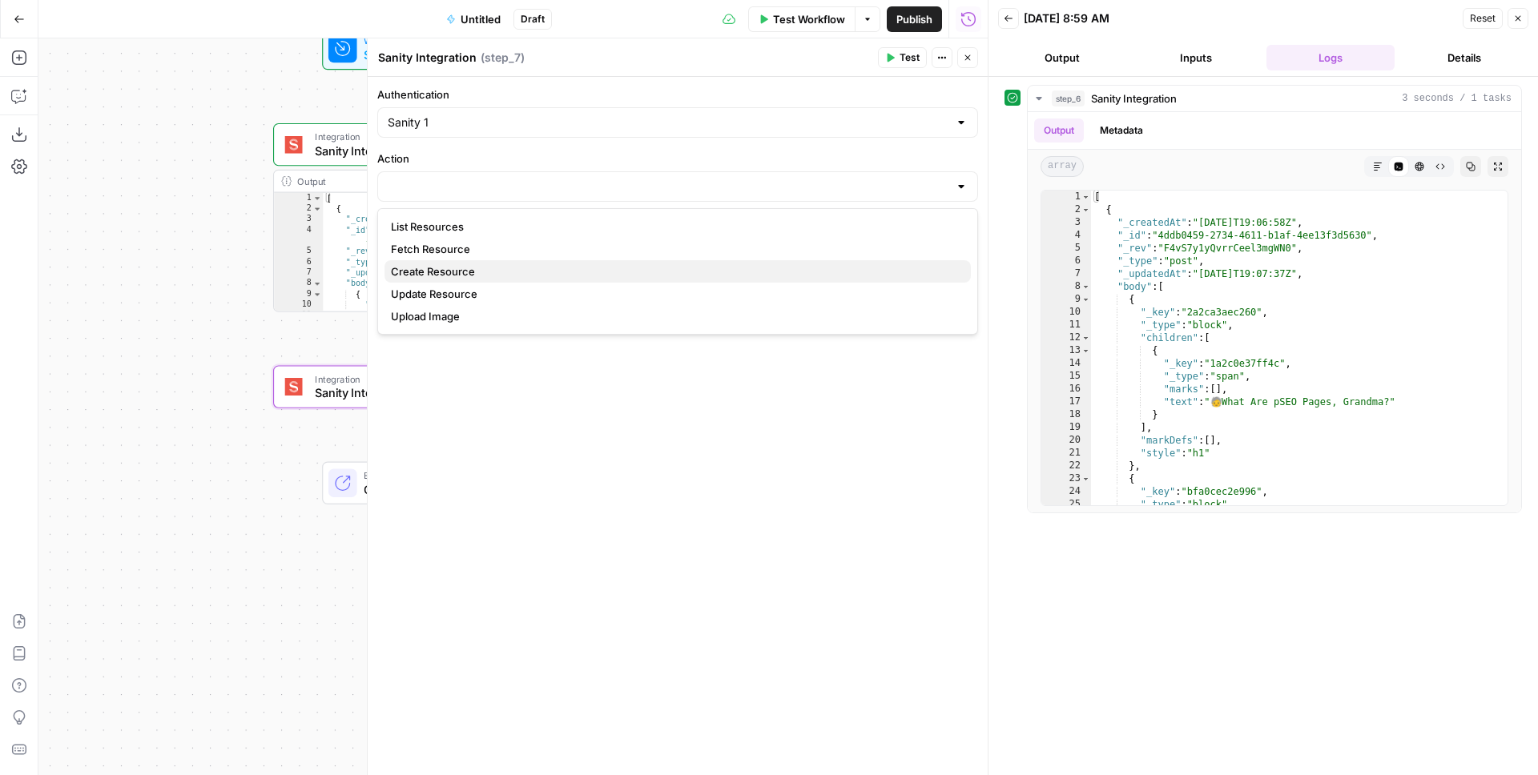
click at [453, 273] on span "Create Resource" at bounding box center [674, 271] width 567 height 16
type input "Create Resource"
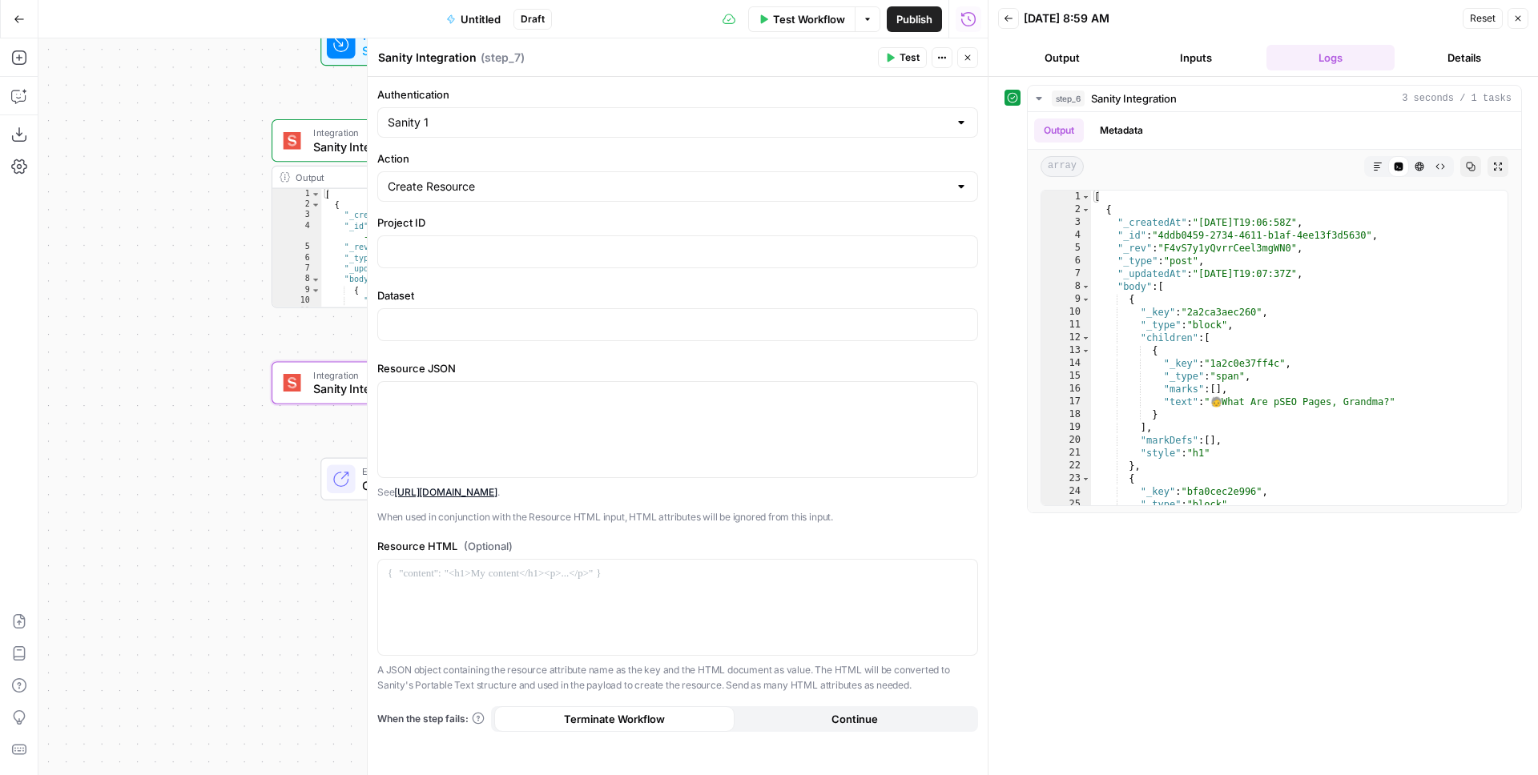
drag, startPoint x: 155, startPoint y: 264, endPoint x: 99, endPoint y: 203, distance: 82.8
click at [99, 206] on div "Workflow Set Inputs Inputs Integration Sanity Integration Step 6 Output Expand …" at bounding box center [512, 406] width 949 height 737
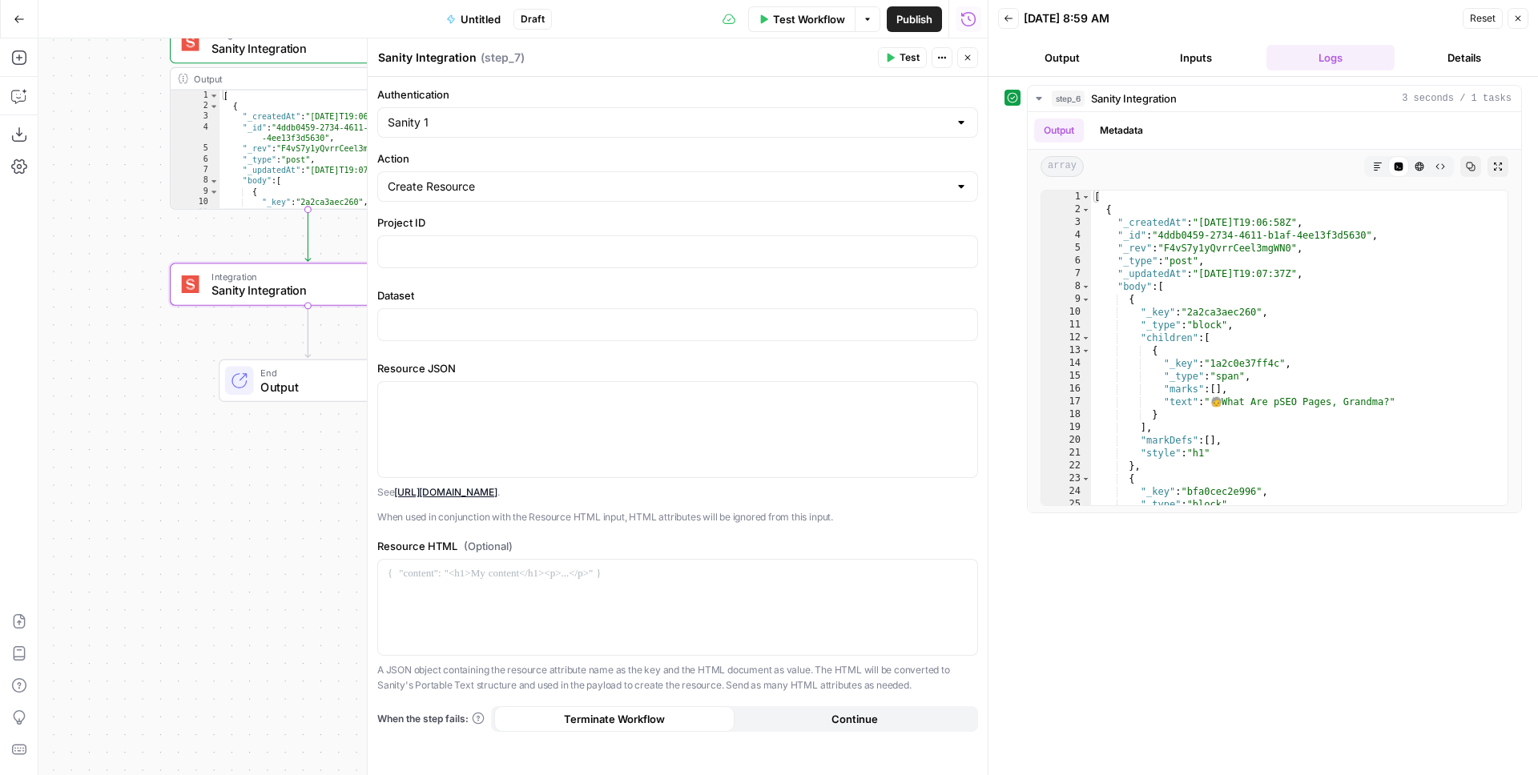
drag, startPoint x: 169, startPoint y: 215, endPoint x: 124, endPoint y: 177, distance: 59.1
click at [124, 177] on div "Workflow Set Inputs Inputs Integration Sanity Integration Step 6 Output Expand …" at bounding box center [512, 406] width 949 height 737
click at [440, 224] on label "Project ID" at bounding box center [677, 223] width 601 height 16
click at [441, 238] on div at bounding box center [677, 251] width 599 height 31
click at [469, 343] on div "Dataset “/” to reference Variables Menu" at bounding box center [677, 318] width 601 height 60
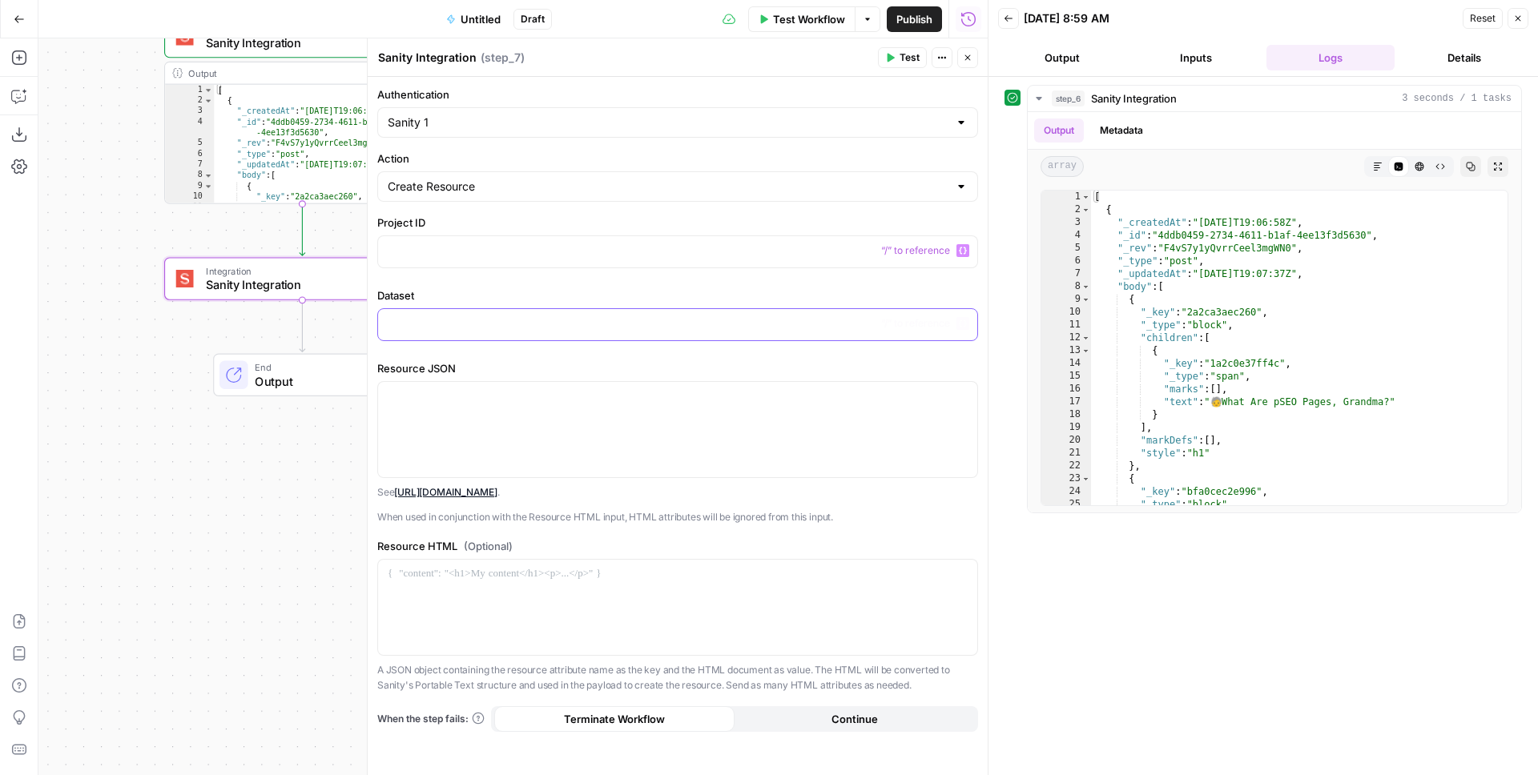
click at [462, 324] on p at bounding box center [678, 324] width 580 height 16
click at [478, 239] on div at bounding box center [677, 251] width 599 height 31
click at [439, 402] on p at bounding box center [678, 396] width 580 height 16
click at [497, 493] on link "https://github.com/sanity-io/client?tab=readme-ov-file#creating-documents" at bounding box center [445, 492] width 103 height 12
click at [497, 490] on link "https://github.com/sanity-io/client?tab=readme-ov-file#creating-documents" at bounding box center [445, 492] width 103 height 12
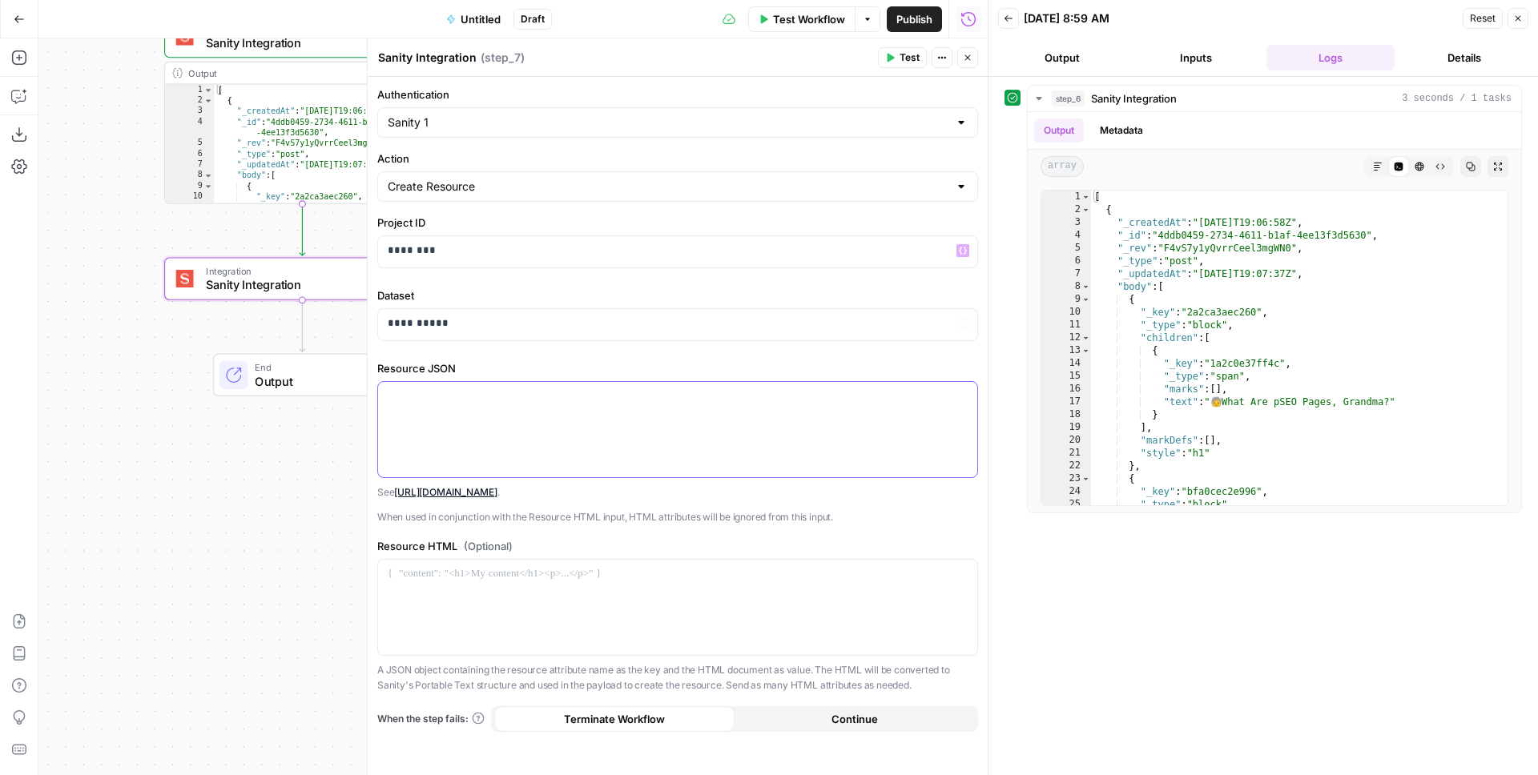
click at [470, 424] on div at bounding box center [677, 429] width 599 height 95
